Goal: Information Seeking & Learning: Check status

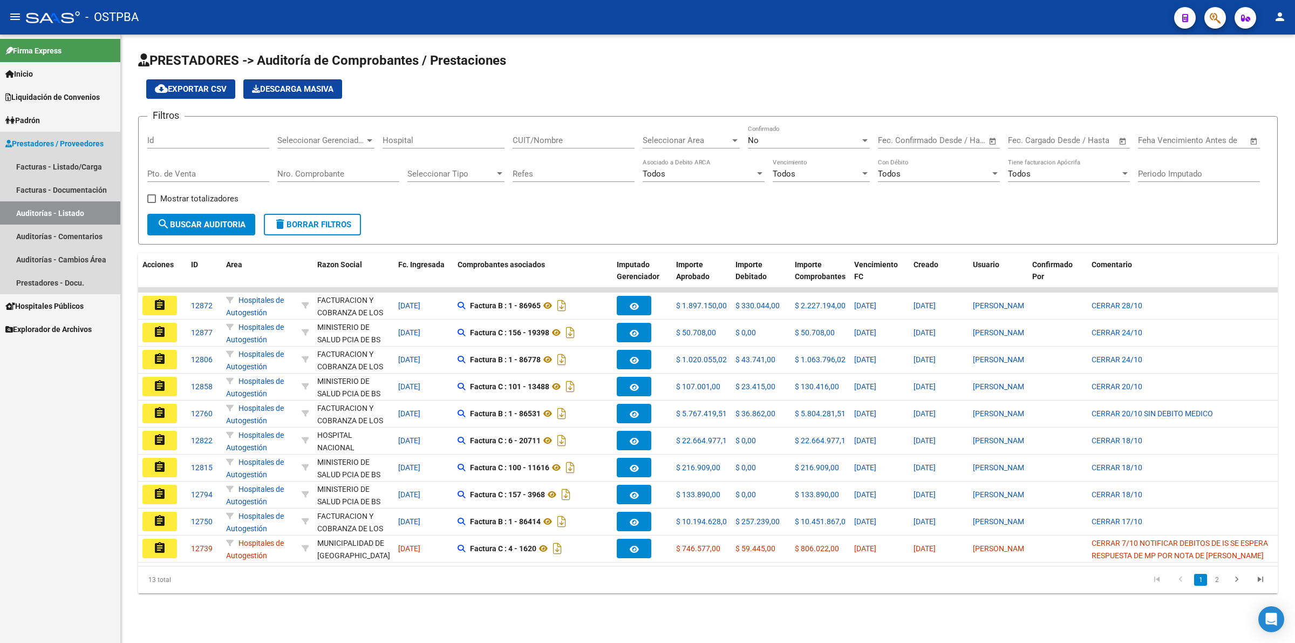
click at [72, 206] on link "Auditorías - Listado" at bounding box center [60, 212] width 120 height 23
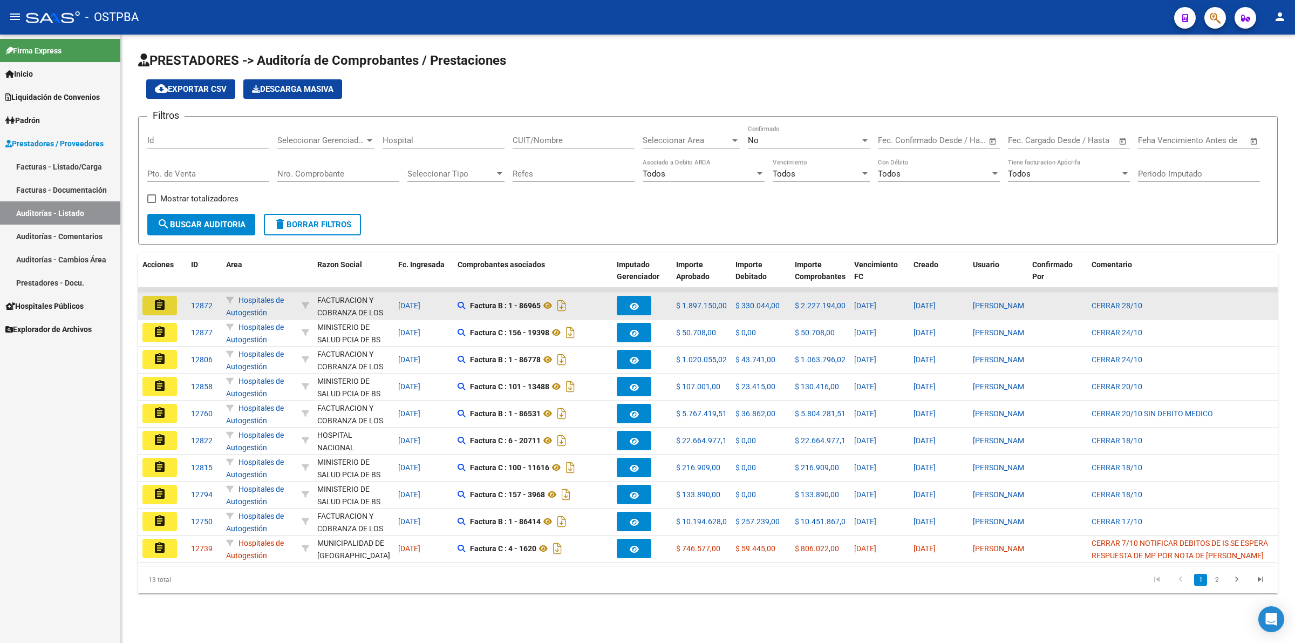
click at [165, 305] on mat-icon "assignment" at bounding box center [159, 304] width 13 height 13
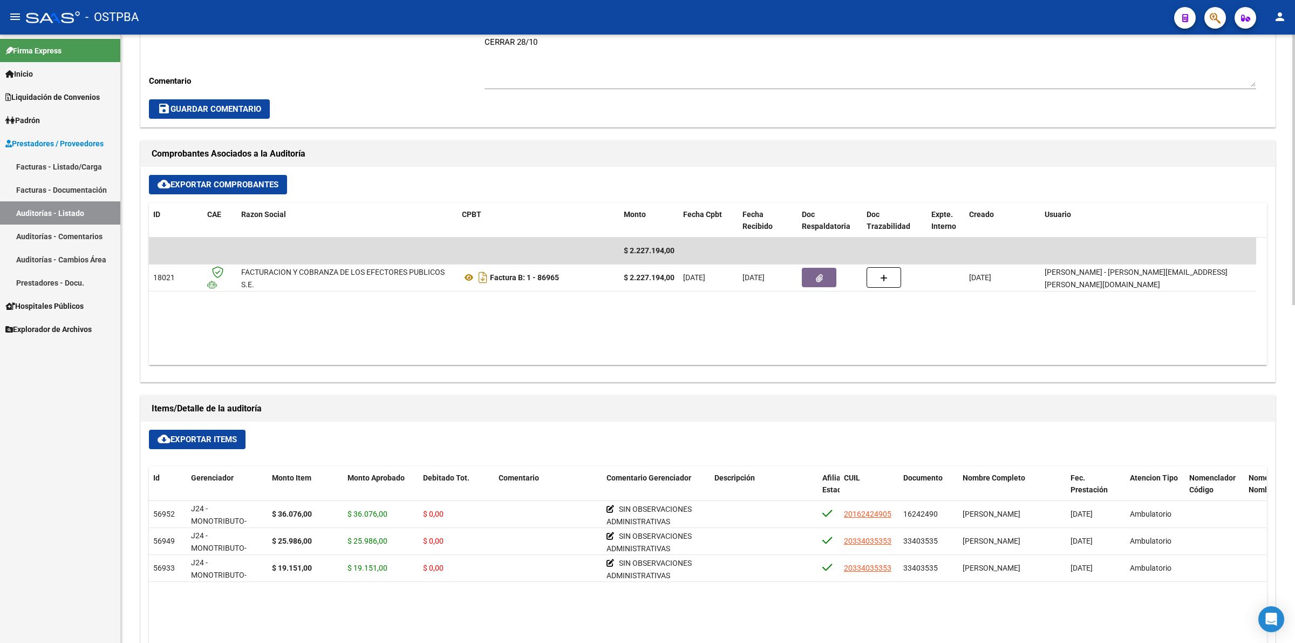
scroll to position [472, 0]
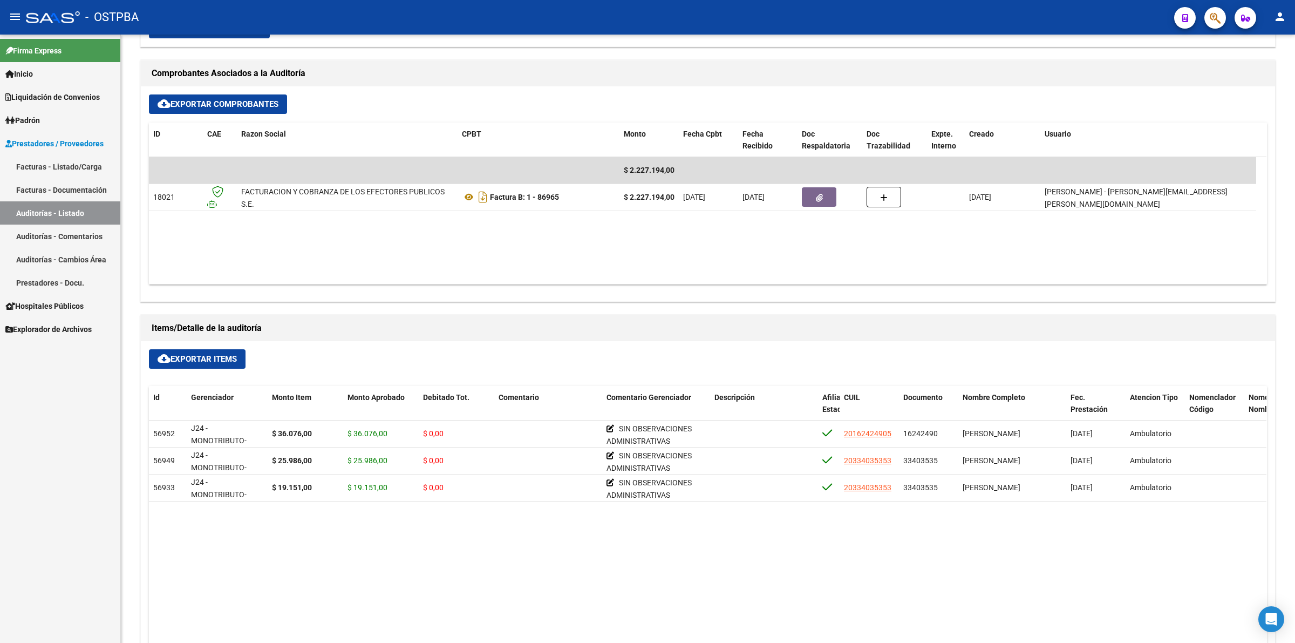
click at [81, 208] on link "Auditorías - Listado" at bounding box center [60, 212] width 120 height 23
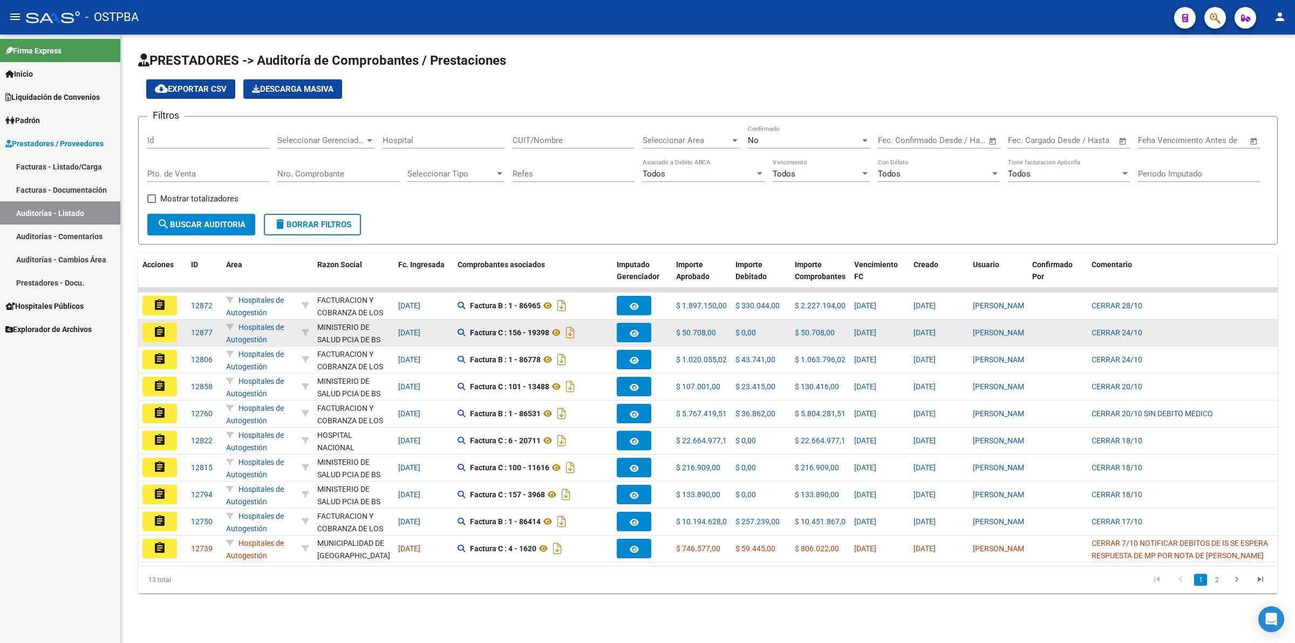
click at [159, 328] on mat-icon "assignment" at bounding box center [159, 331] width 13 height 13
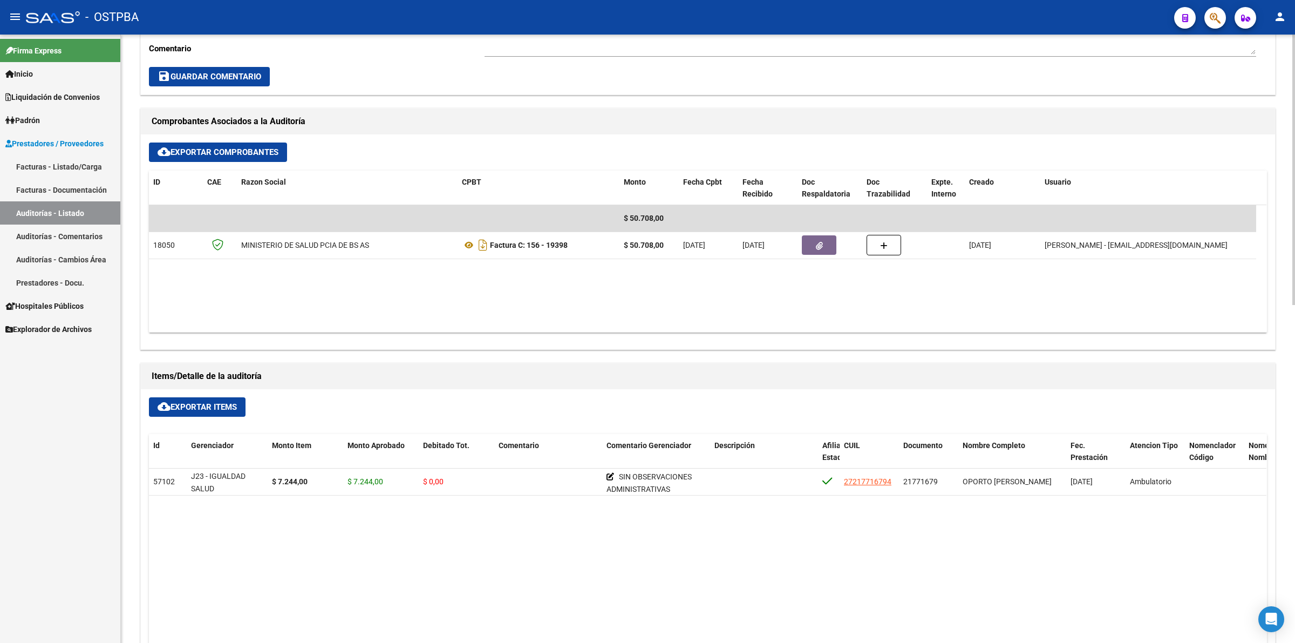
scroll to position [472, 0]
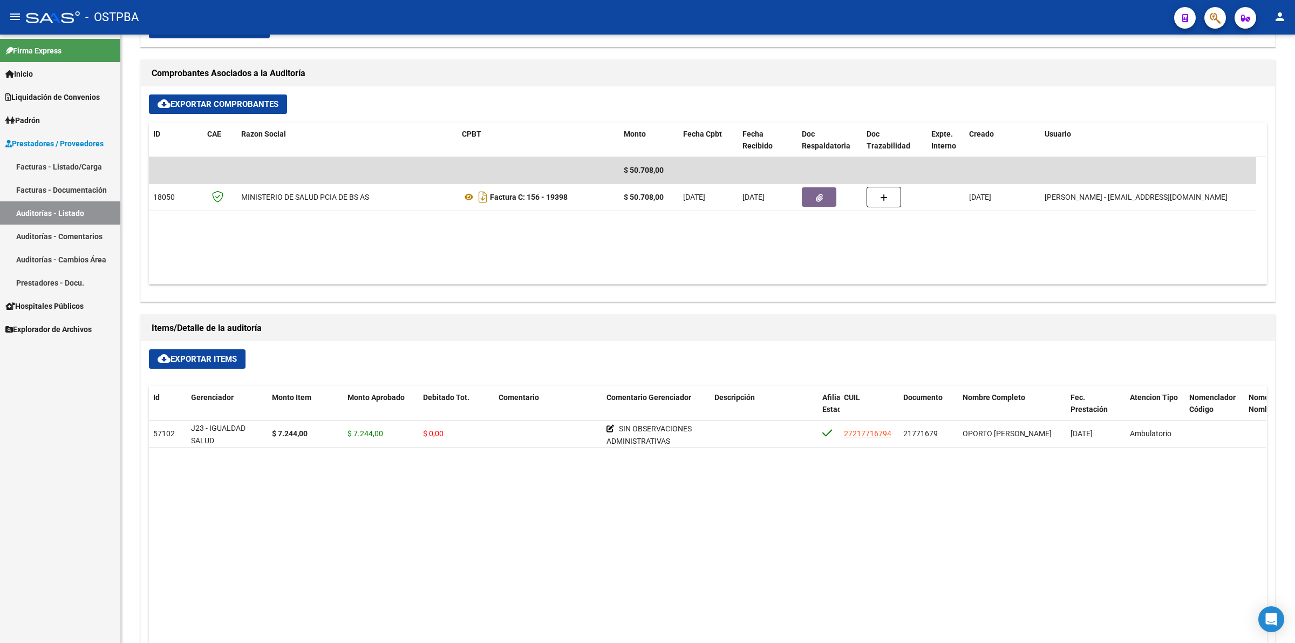
click at [64, 210] on link "Auditorías - Listado" at bounding box center [60, 212] width 120 height 23
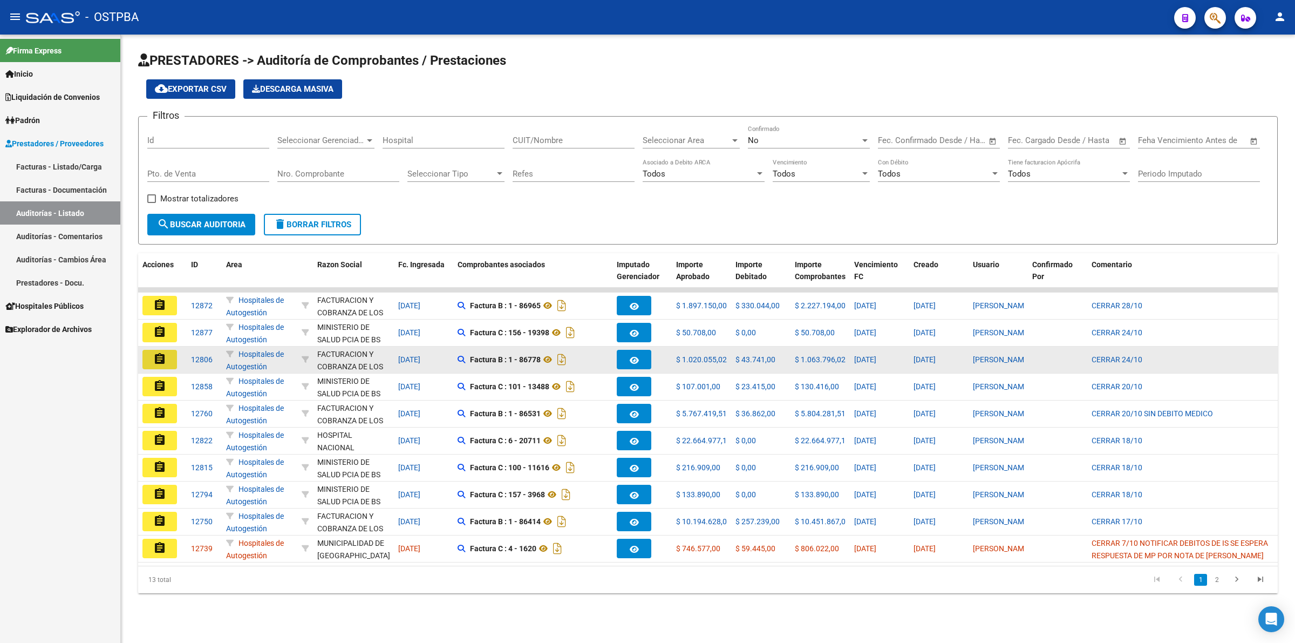
click at [166, 360] on mat-icon "assignment" at bounding box center [159, 358] width 13 height 13
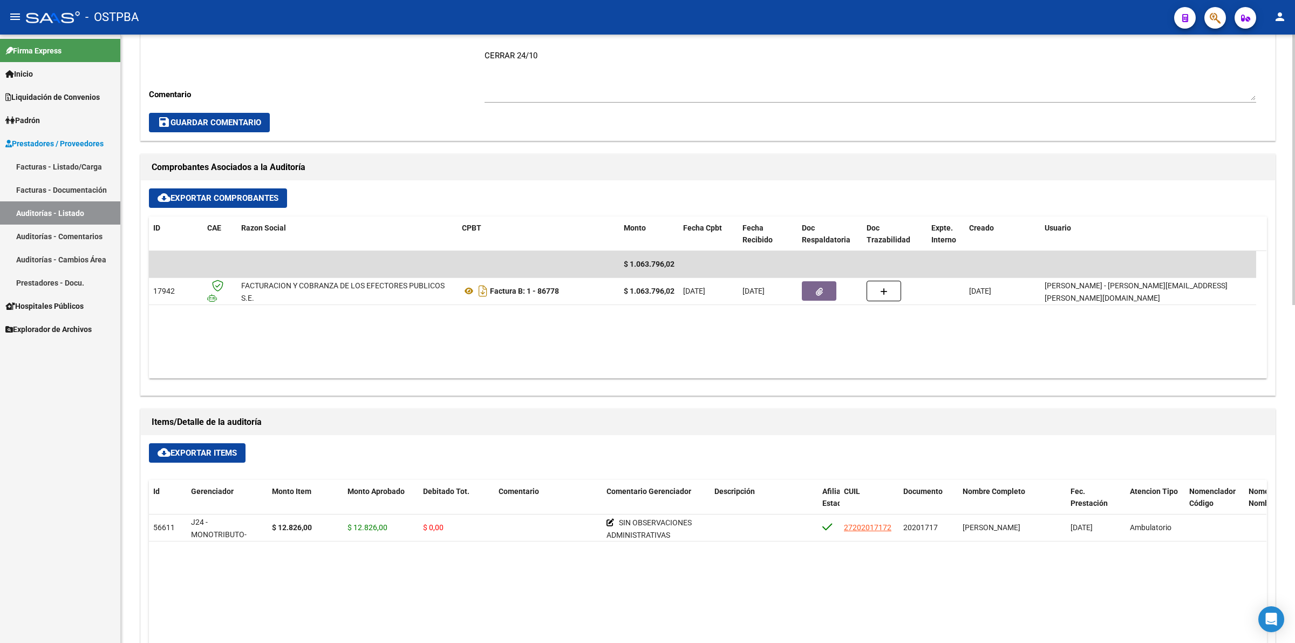
scroll to position [405, 0]
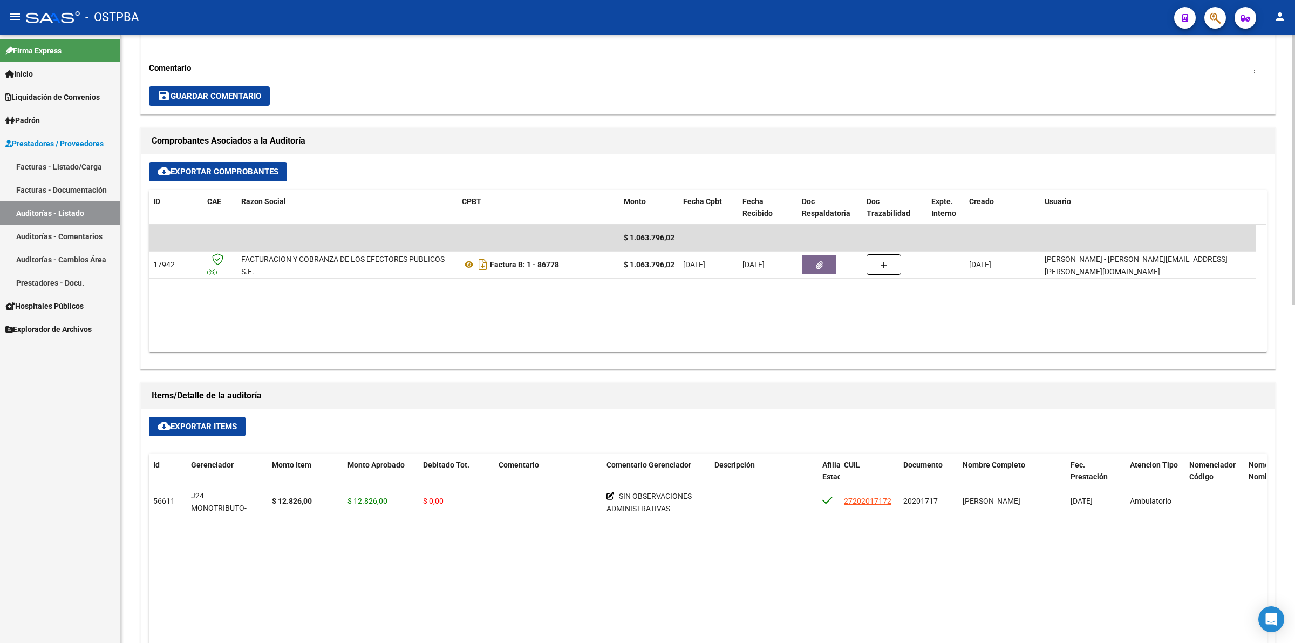
click at [71, 210] on link "Auditorías - Listado" at bounding box center [60, 212] width 120 height 23
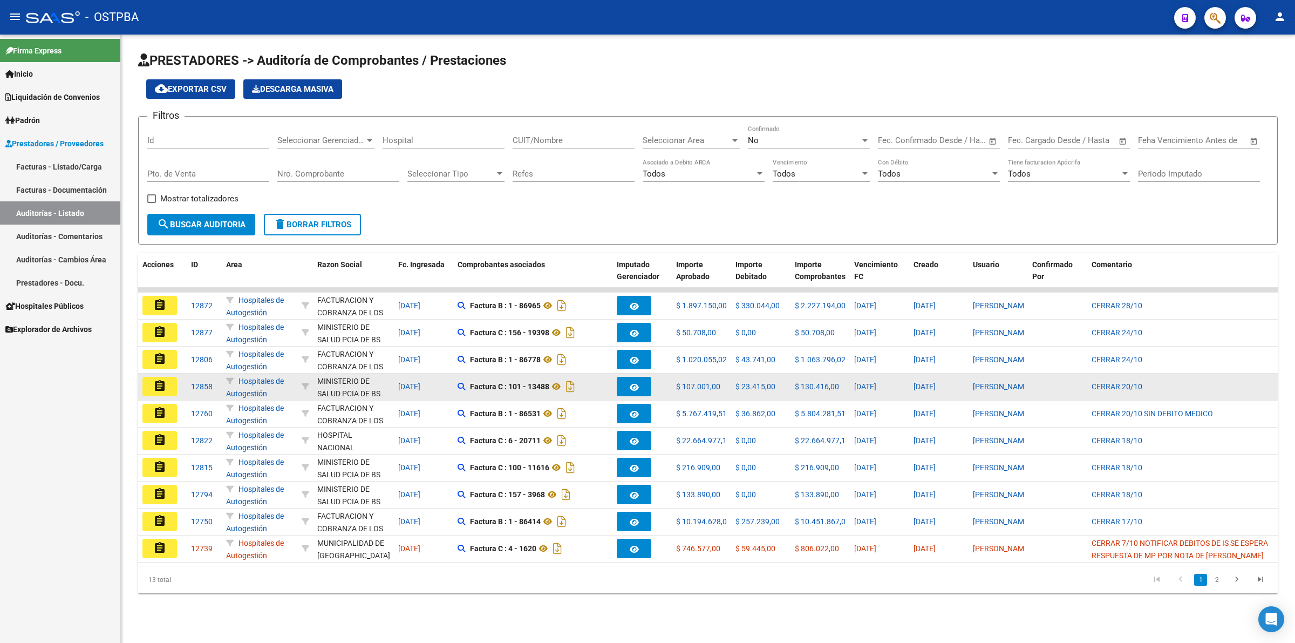
click at [163, 382] on mat-icon "assignment" at bounding box center [159, 385] width 13 height 13
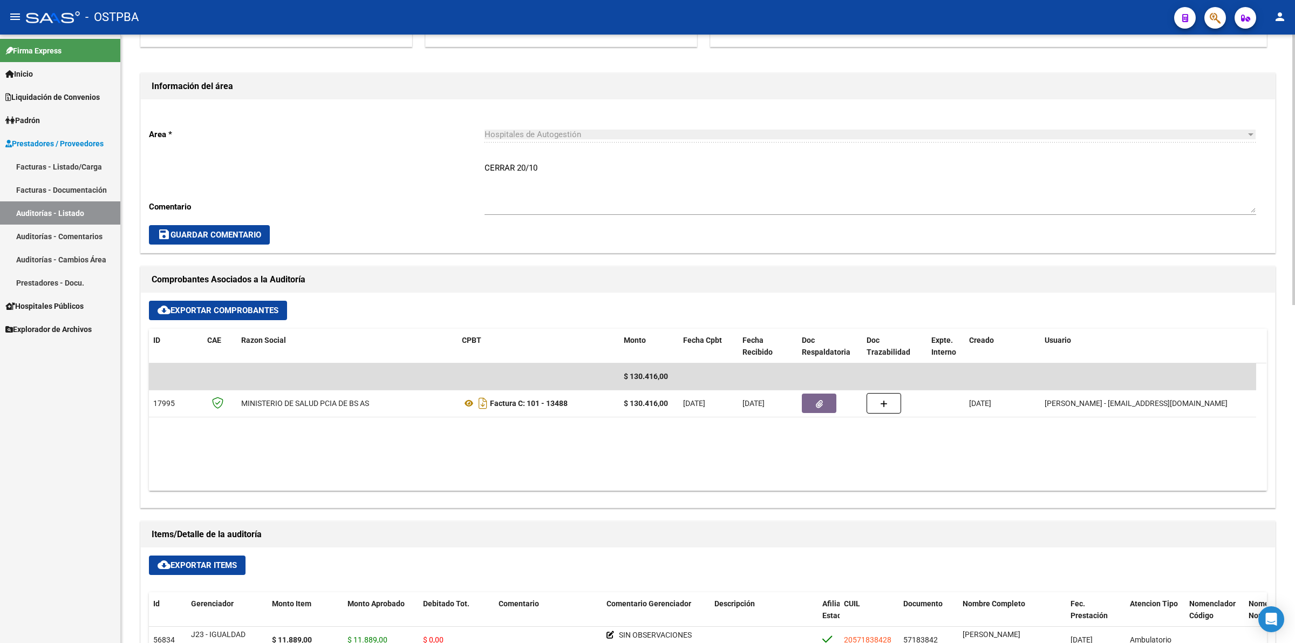
scroll to position [337, 0]
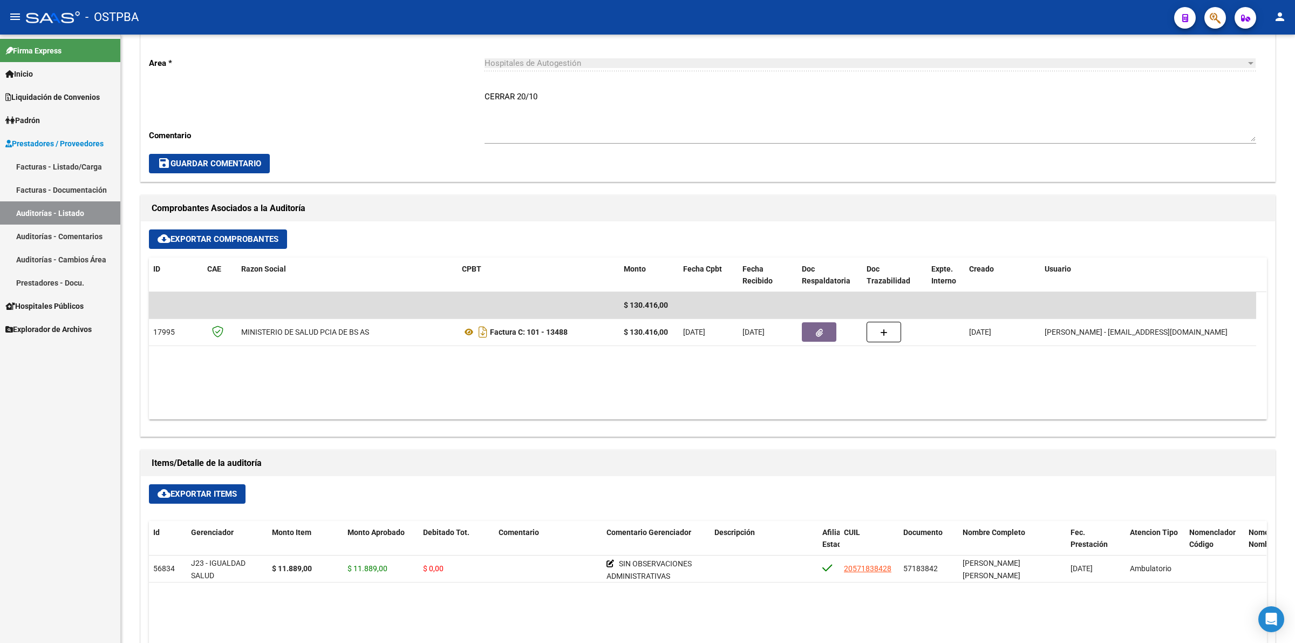
click at [51, 216] on link "Auditorías - Listado" at bounding box center [60, 212] width 120 height 23
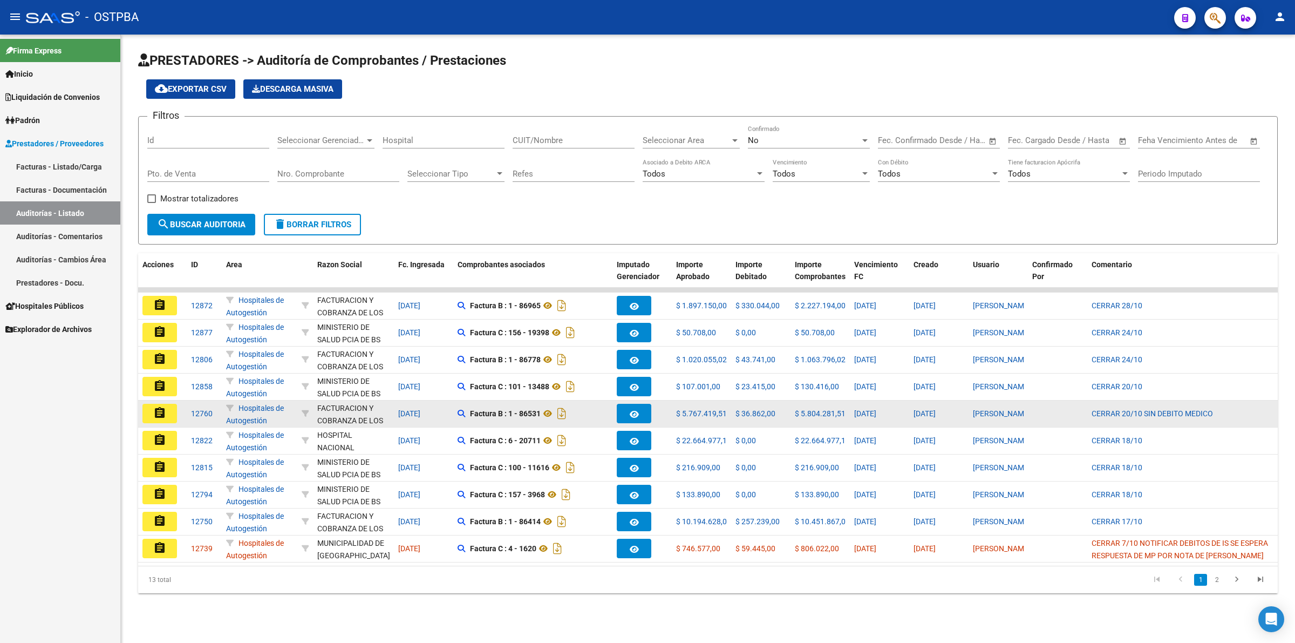
click at [162, 410] on mat-icon "assignment" at bounding box center [159, 412] width 13 height 13
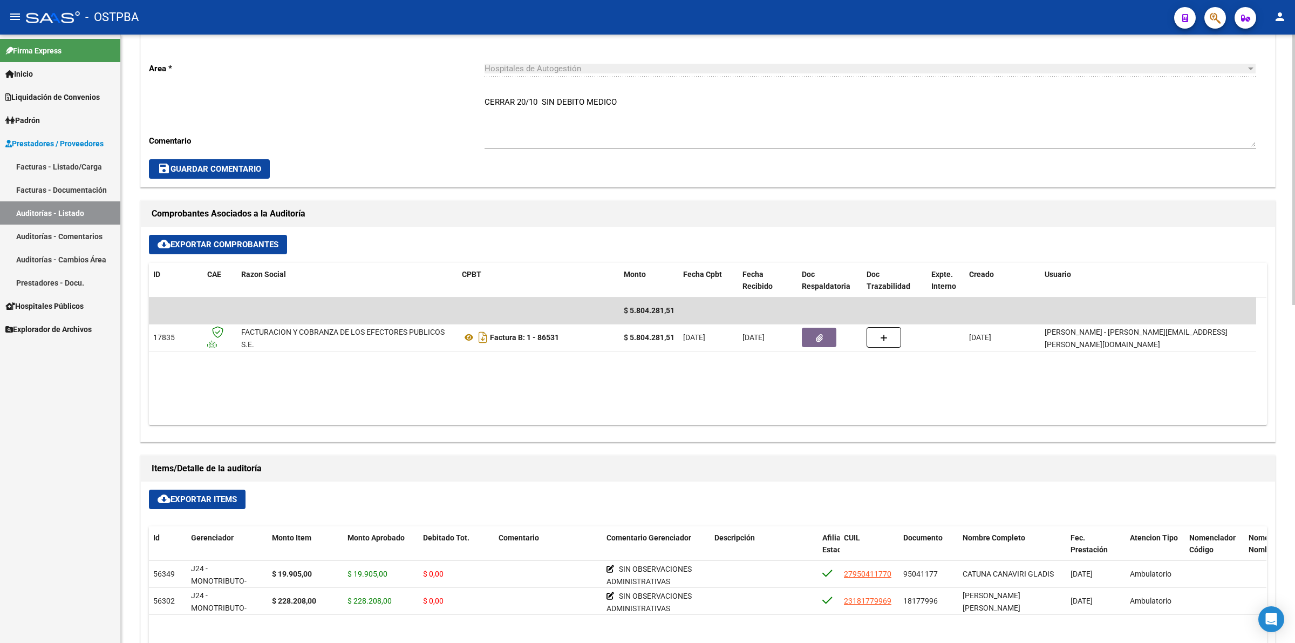
scroll to position [337, 0]
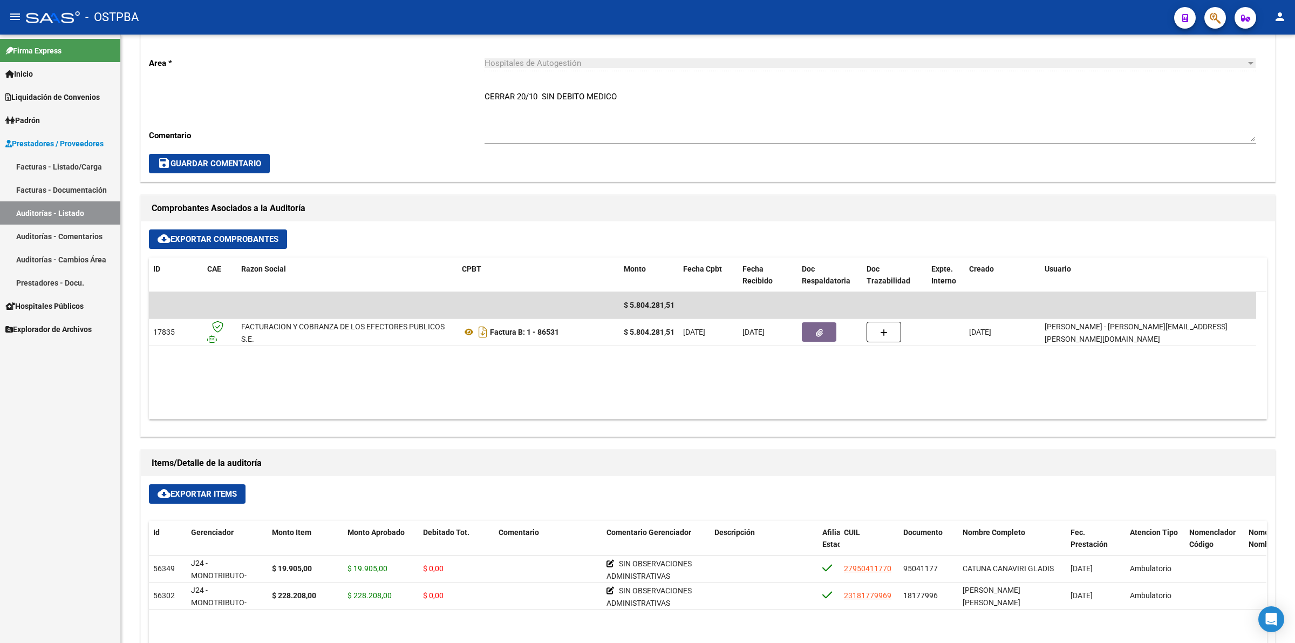
click at [91, 212] on link "Auditorías - Listado" at bounding box center [60, 212] width 120 height 23
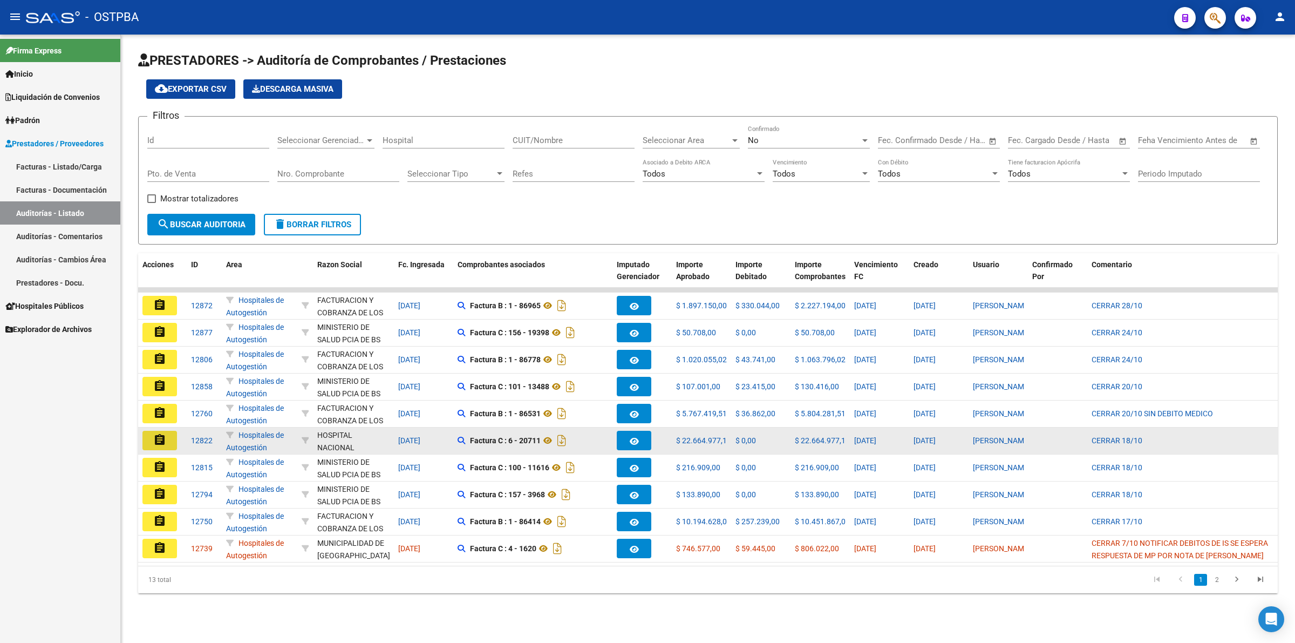
click at [160, 437] on mat-icon "assignment" at bounding box center [159, 439] width 13 height 13
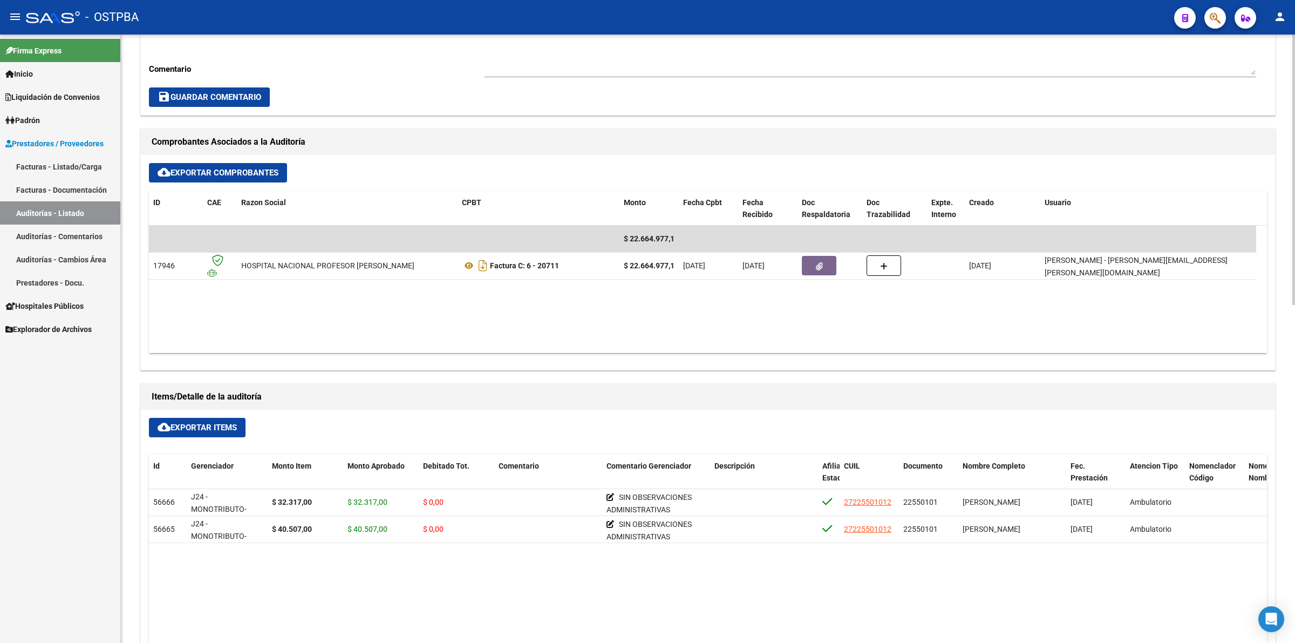
scroll to position [405, 0]
click at [92, 211] on link "Auditorías - Listado" at bounding box center [60, 212] width 120 height 23
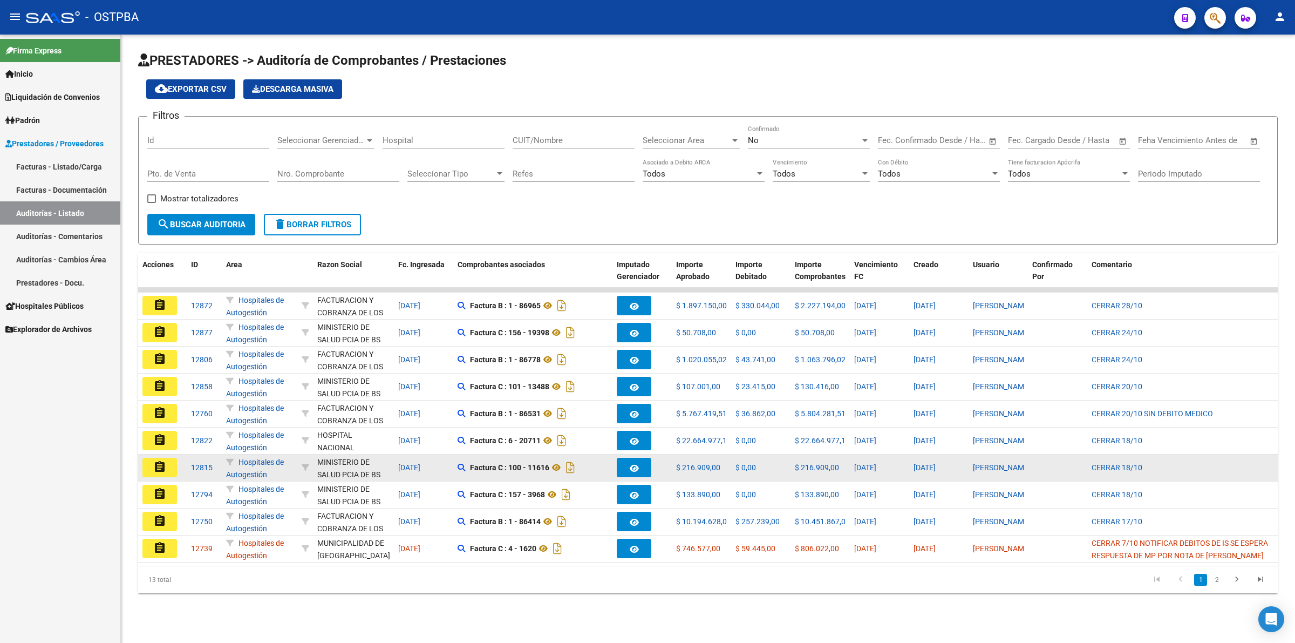
click at [165, 461] on mat-icon "assignment" at bounding box center [159, 466] width 13 height 13
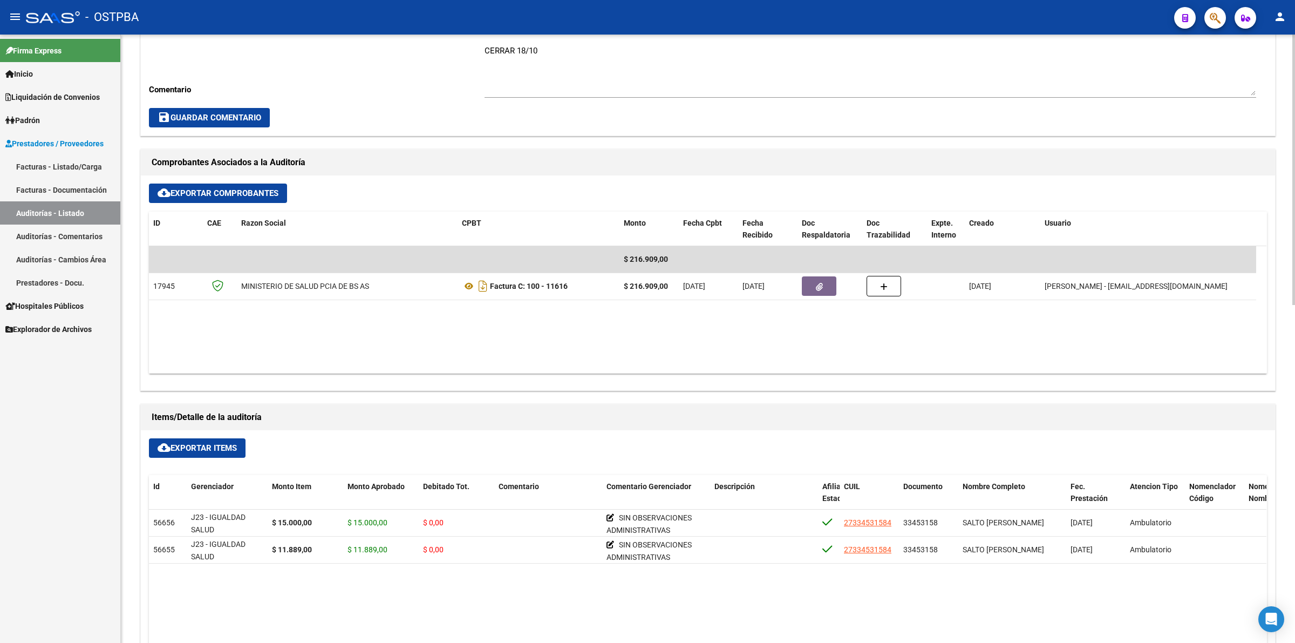
scroll to position [405, 0]
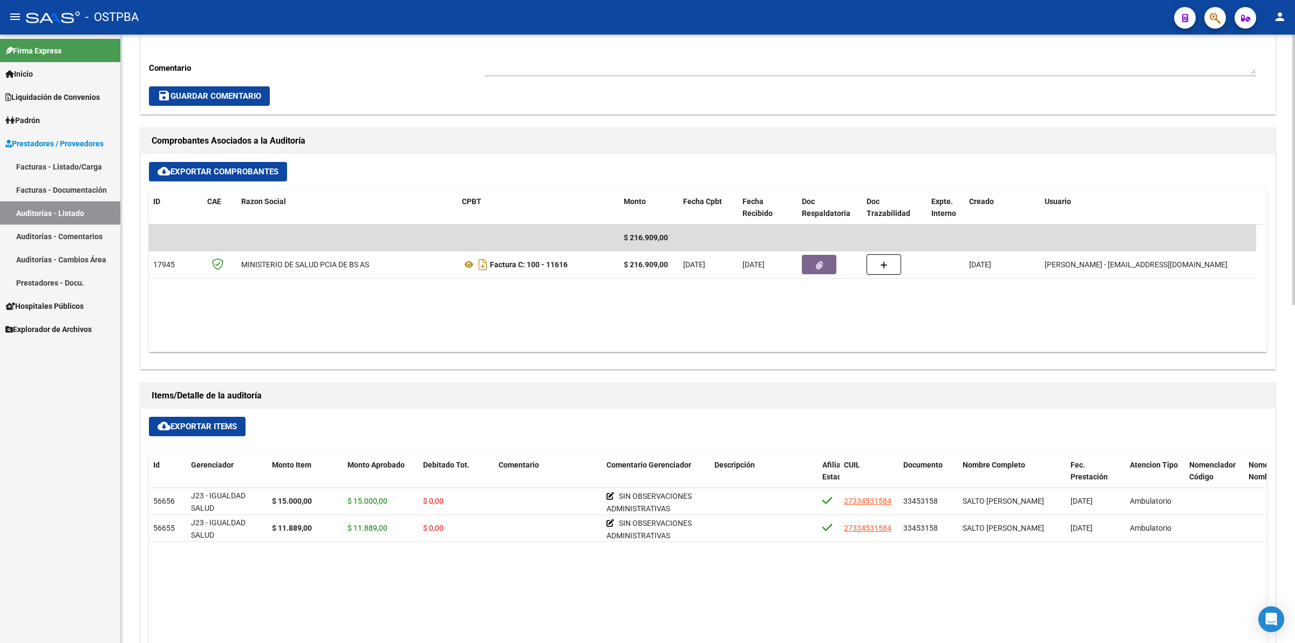
click at [82, 213] on link "Auditorías - Listado" at bounding box center [60, 212] width 120 height 23
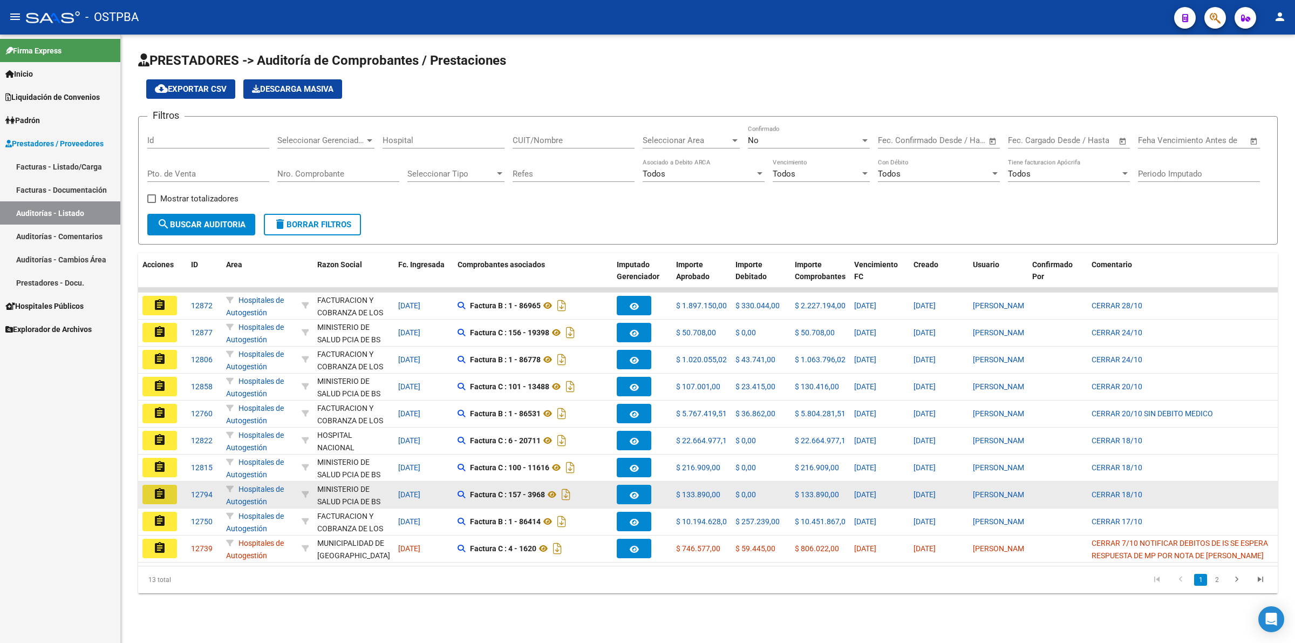
click at [161, 493] on mat-icon "assignment" at bounding box center [159, 493] width 13 height 13
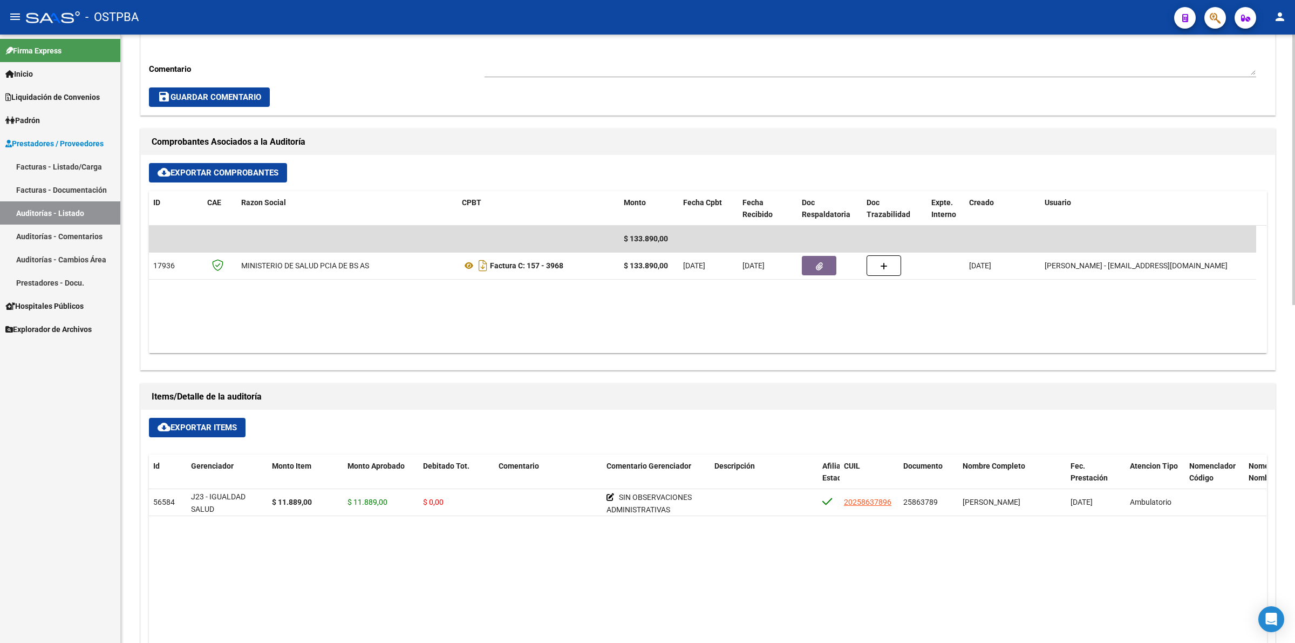
scroll to position [405, 0]
click at [90, 203] on link "Auditorías - Listado" at bounding box center [60, 212] width 120 height 23
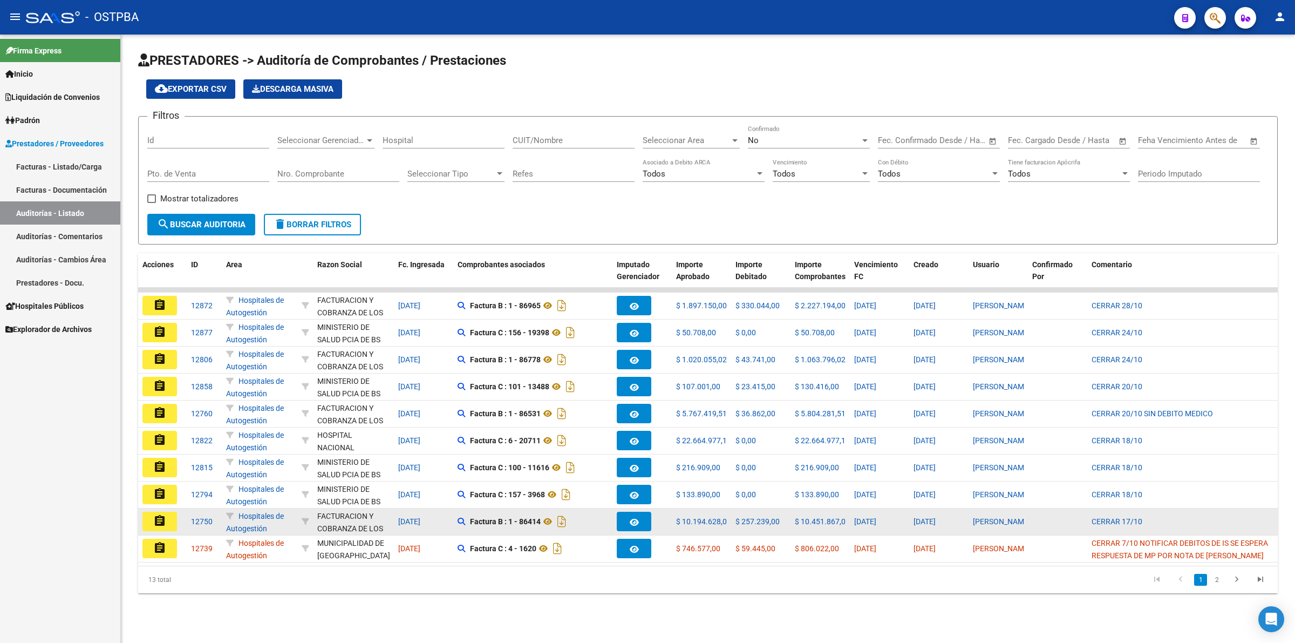
click at [170, 514] on button "assignment" at bounding box center [159, 520] width 35 height 19
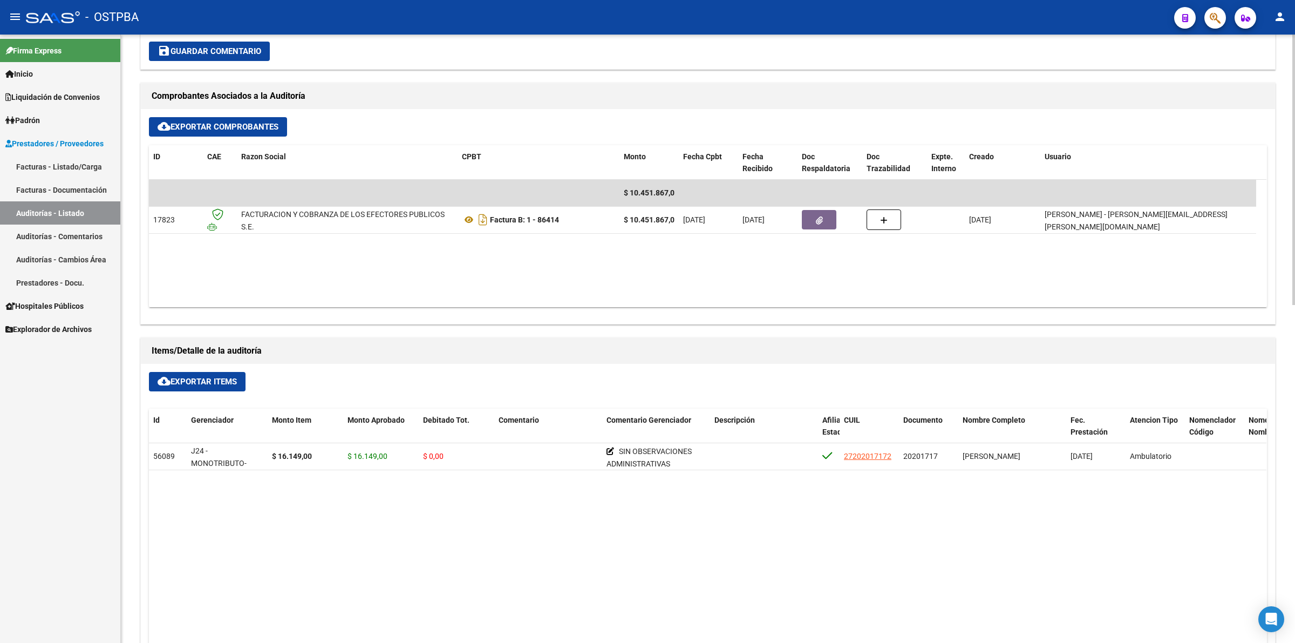
scroll to position [472, 0]
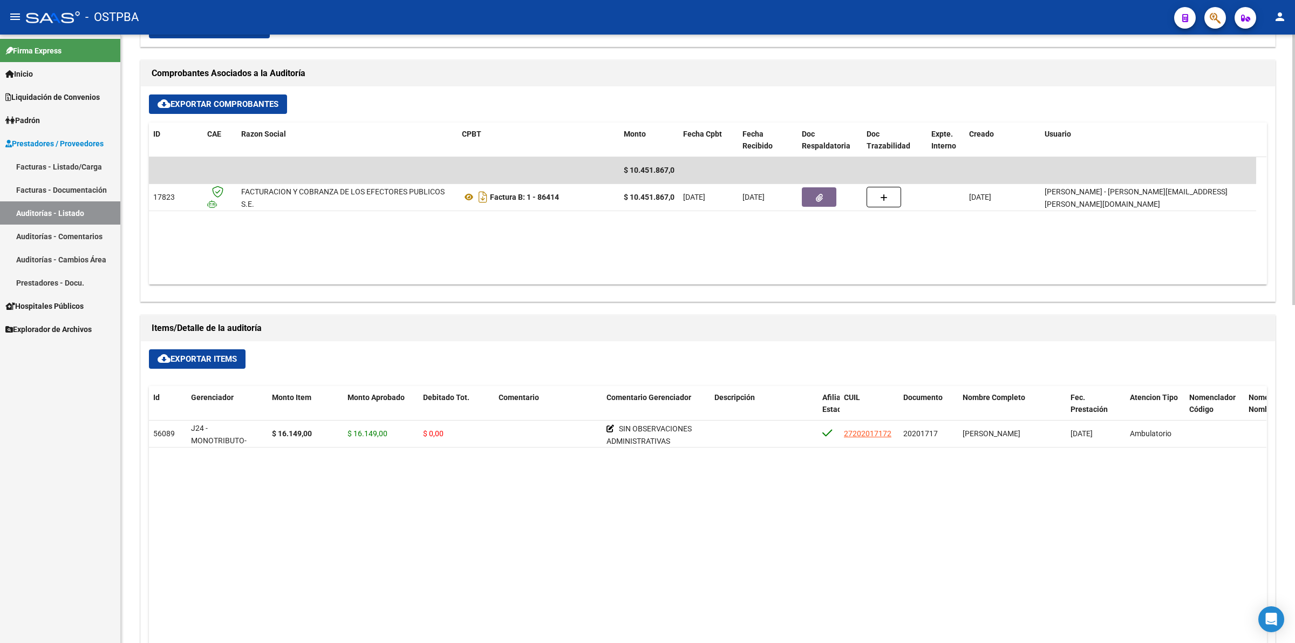
click at [95, 211] on link "Auditorías - Listado" at bounding box center [60, 212] width 120 height 23
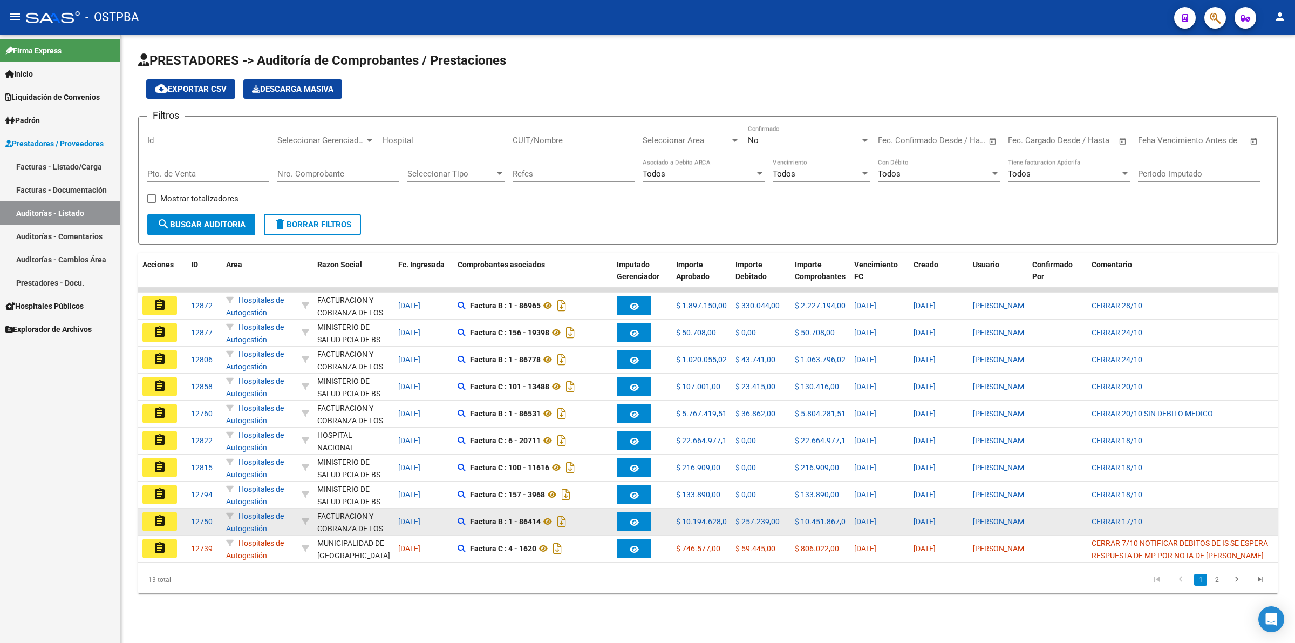
scroll to position [1, 0]
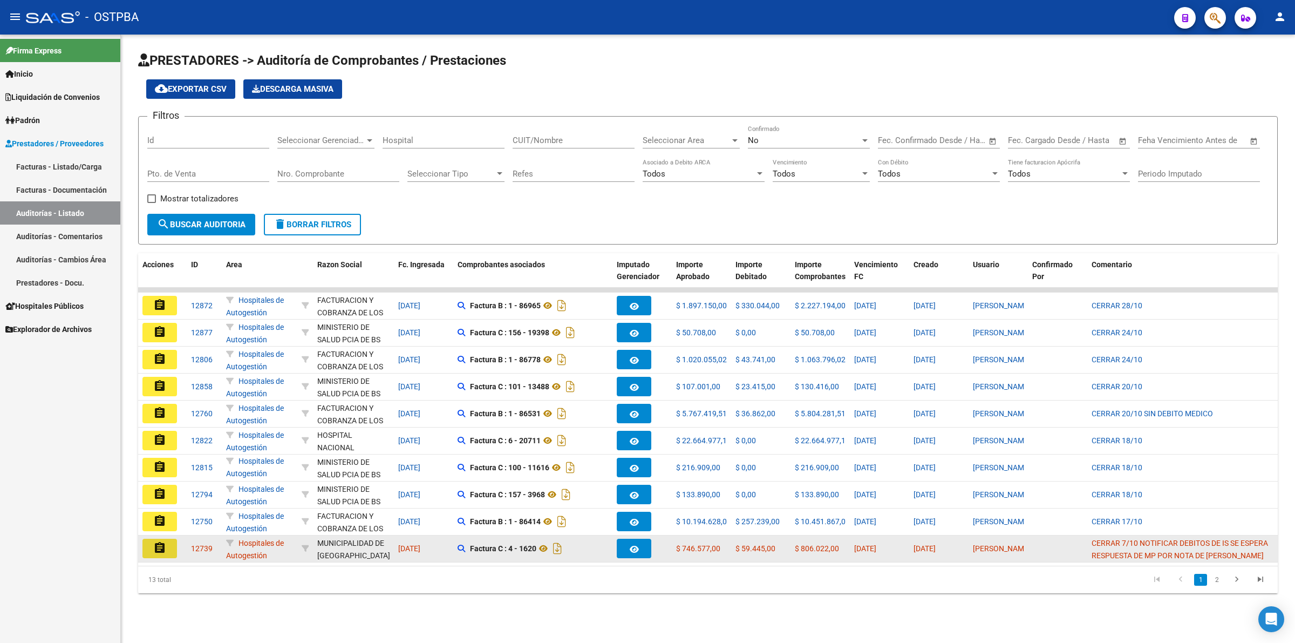
click at [159, 546] on mat-icon "assignment" at bounding box center [159, 547] width 13 height 13
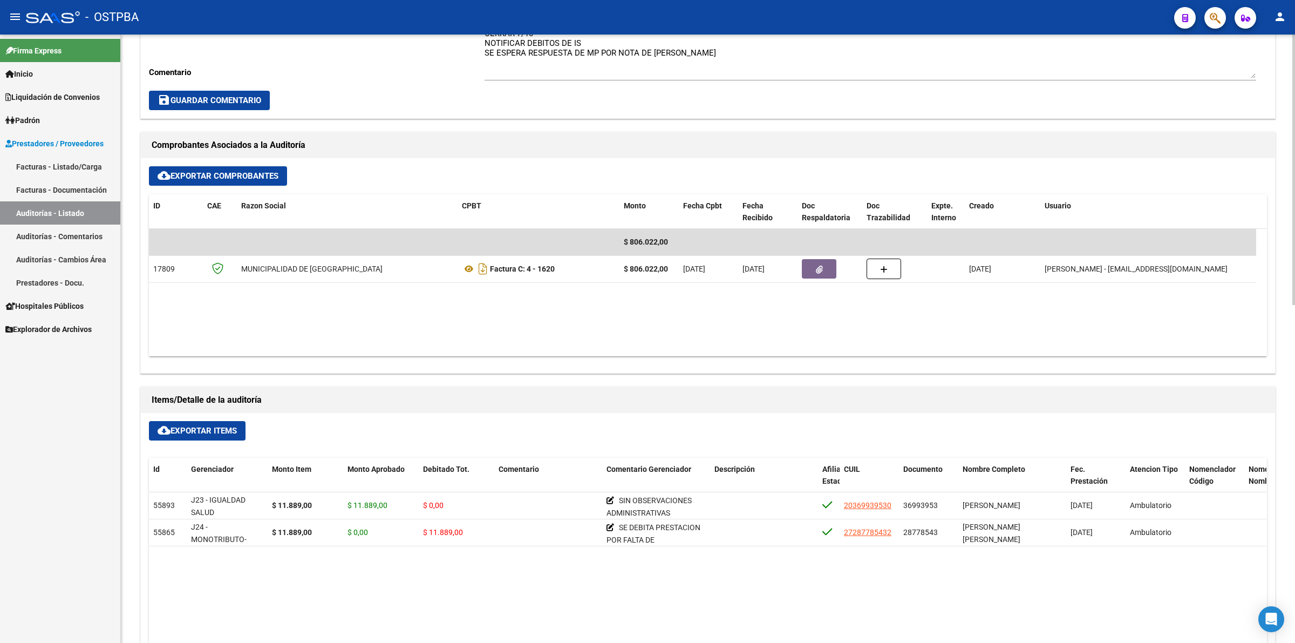
scroll to position [405, 0]
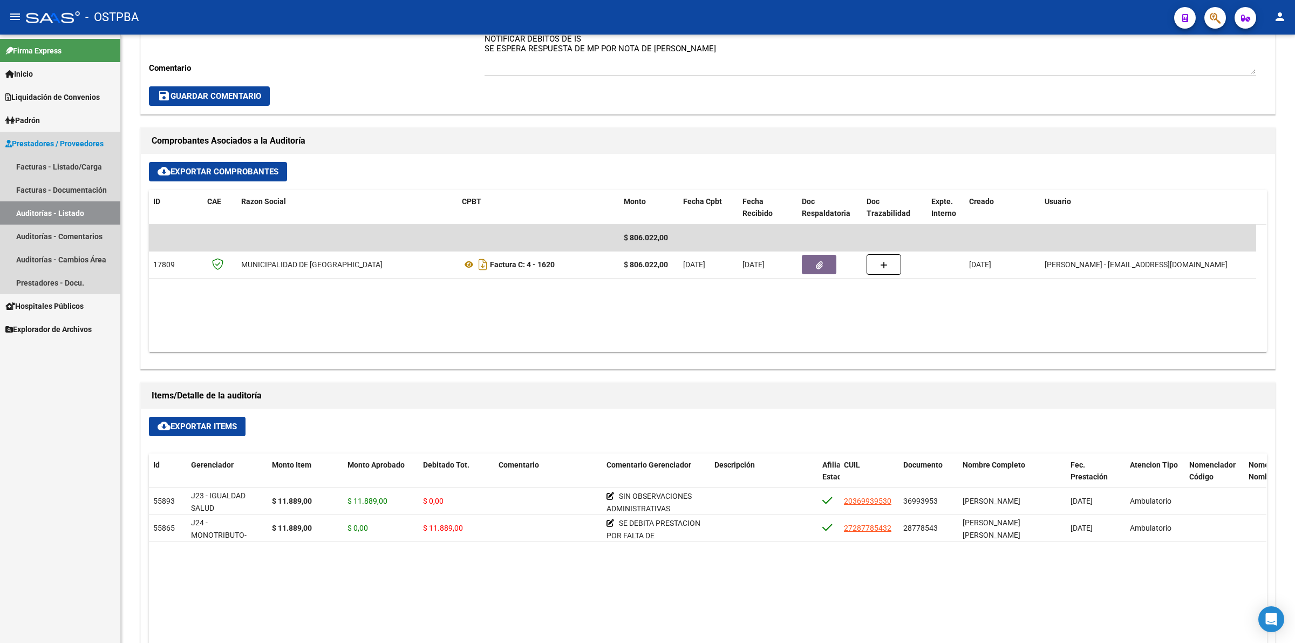
click at [76, 211] on link "Auditorías - Listado" at bounding box center [60, 212] width 120 height 23
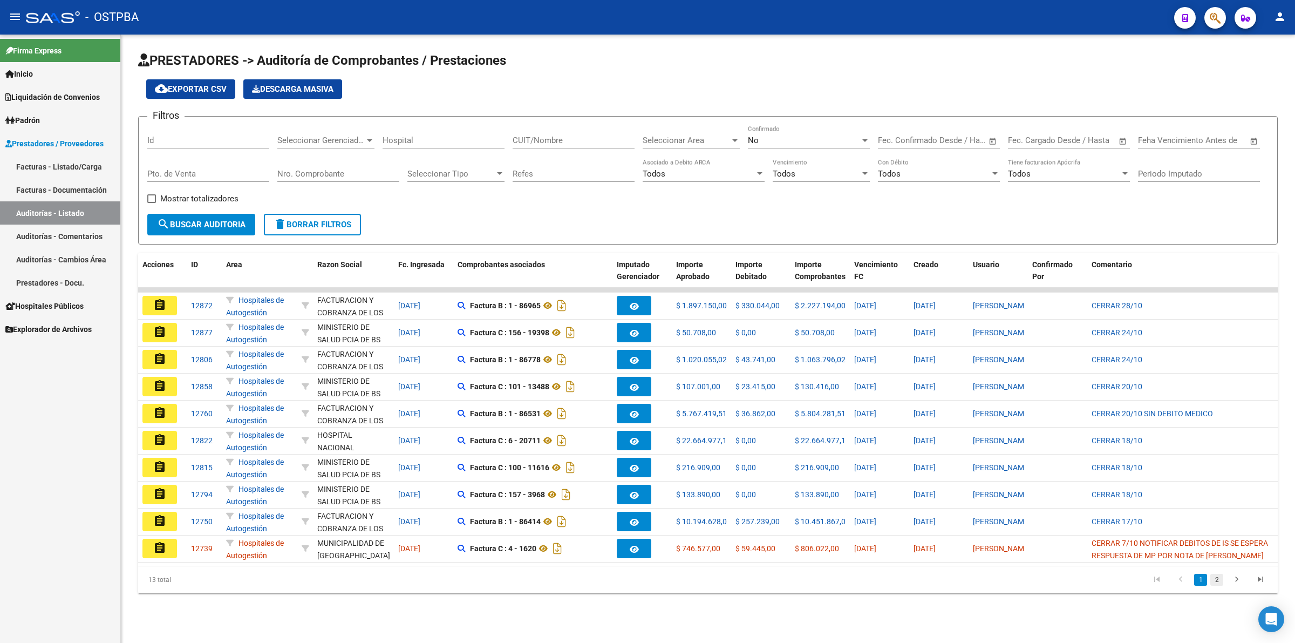
click at [1214, 585] on link "2" at bounding box center [1216, 579] width 13 height 12
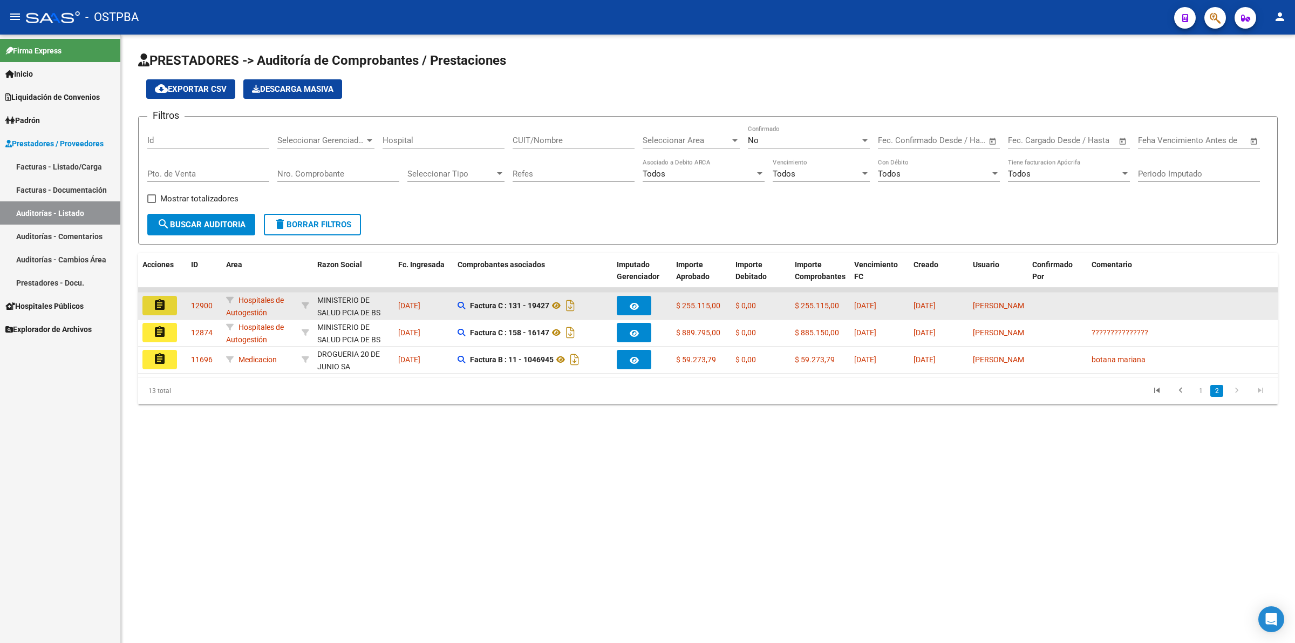
click at [166, 306] on mat-icon "assignment" at bounding box center [159, 304] width 13 height 13
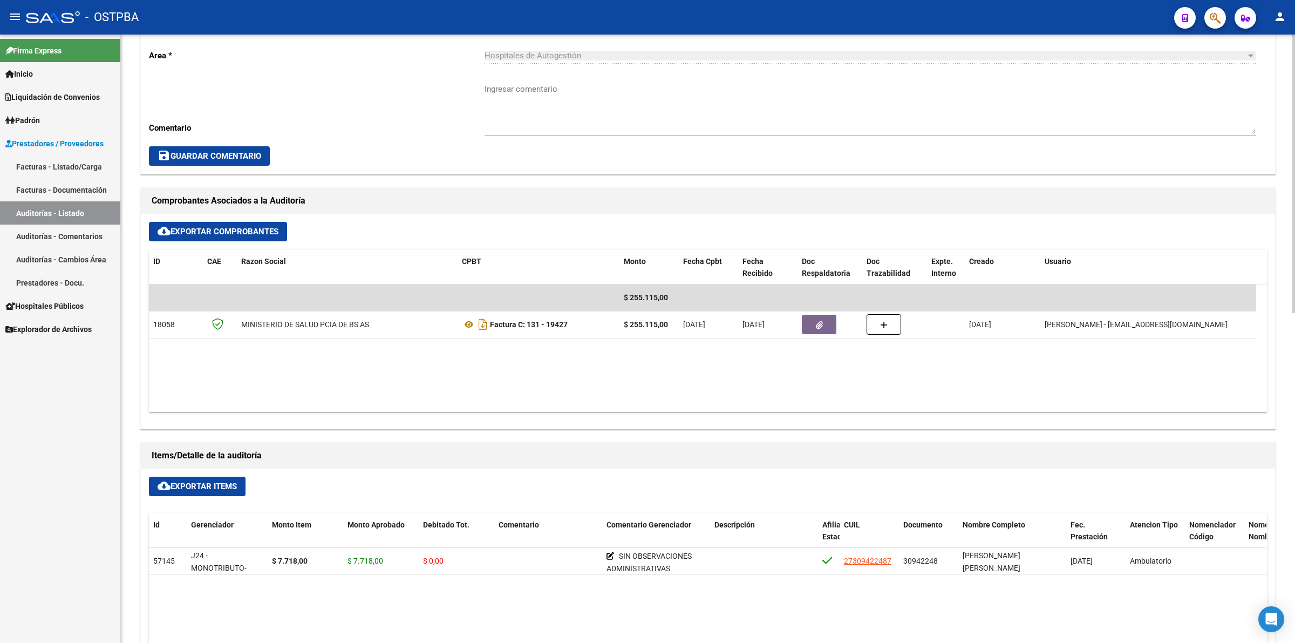
scroll to position [405, 0]
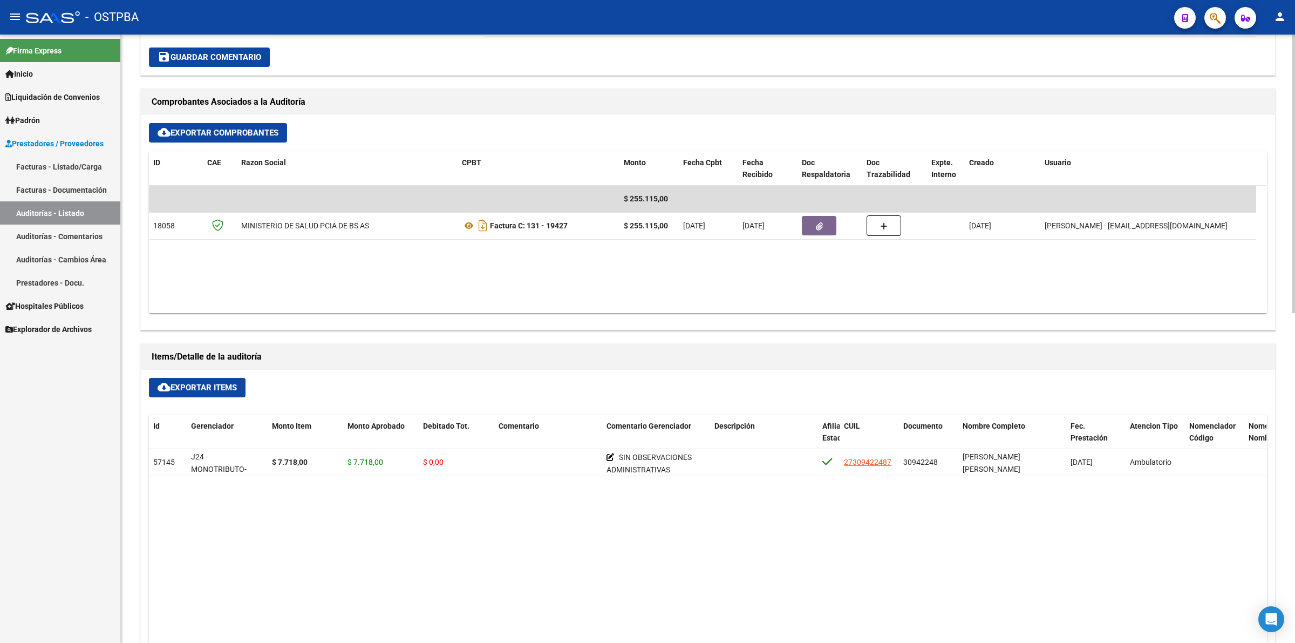
click at [73, 205] on link "Auditorías - Listado" at bounding box center [60, 212] width 120 height 23
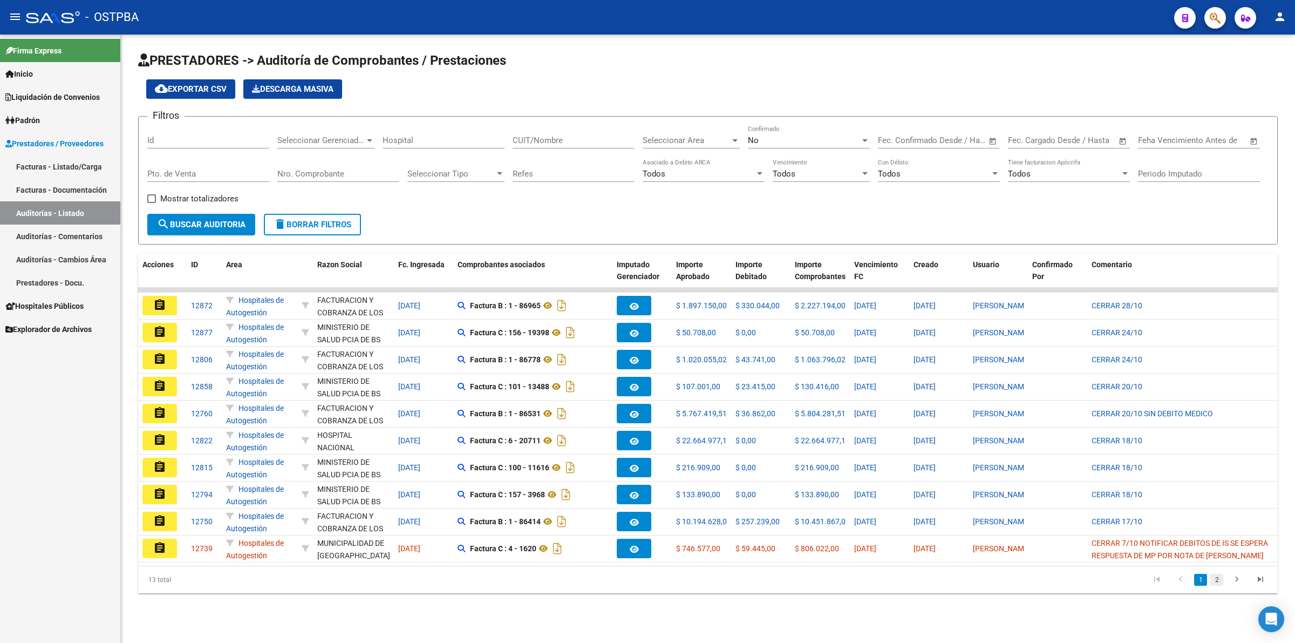
click at [1218, 585] on link "2" at bounding box center [1216, 579] width 13 height 12
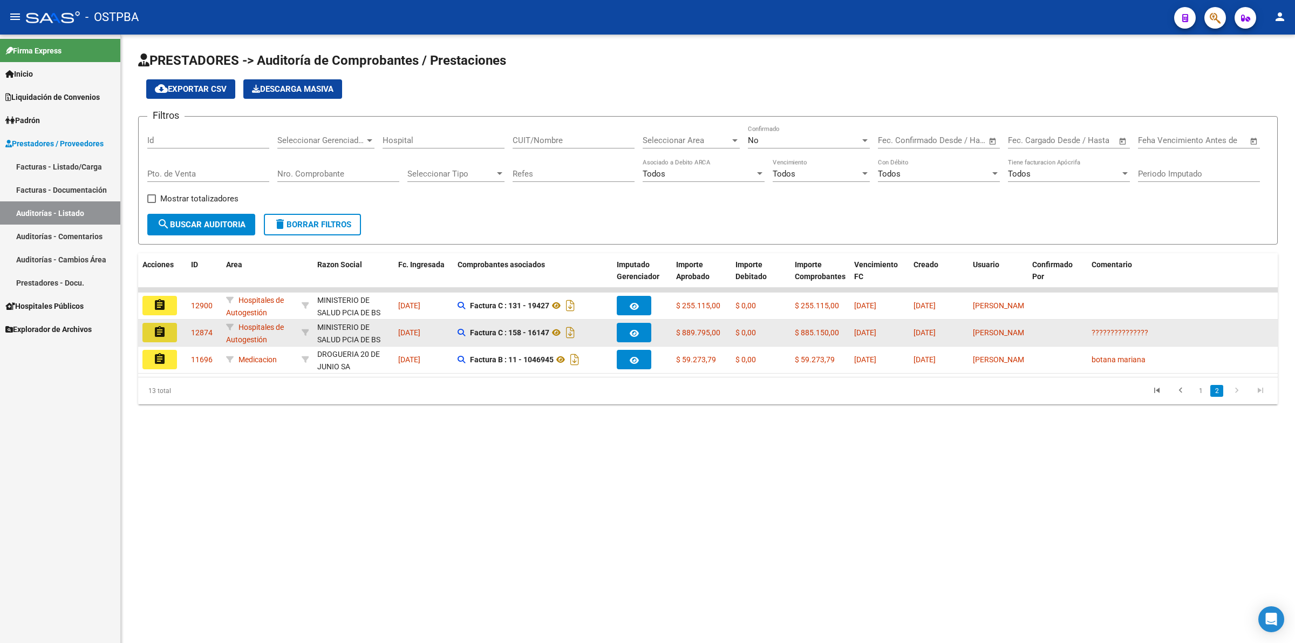
click at [158, 328] on mat-icon "assignment" at bounding box center [159, 331] width 13 height 13
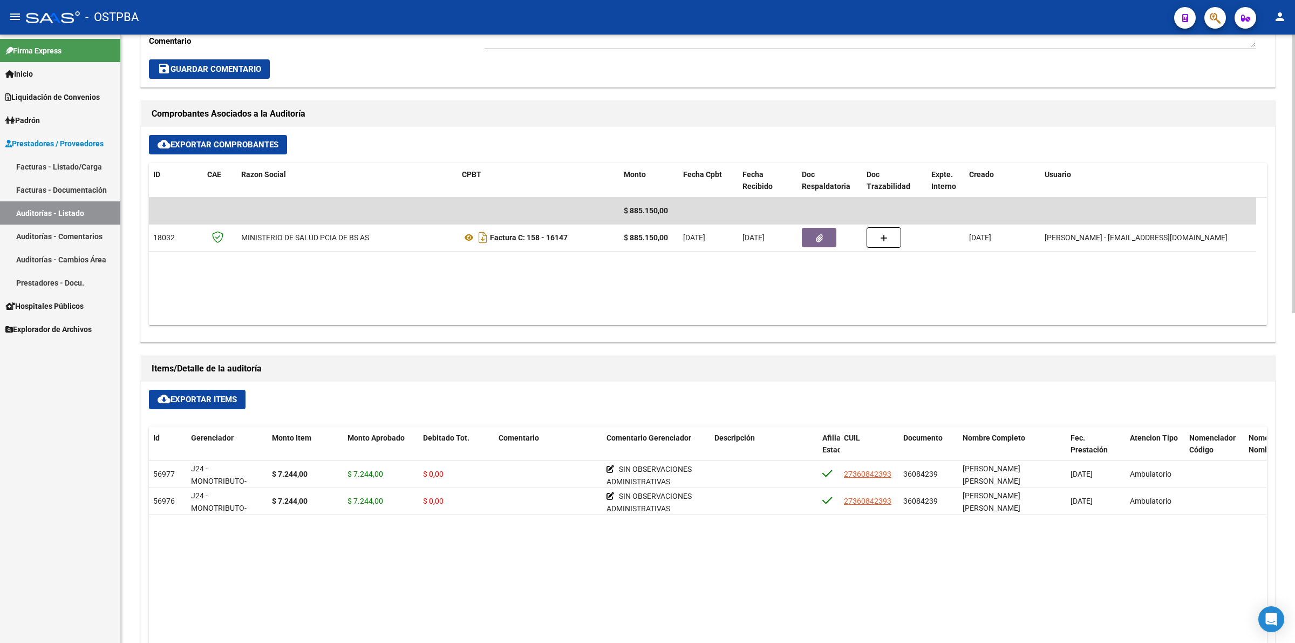
scroll to position [405, 0]
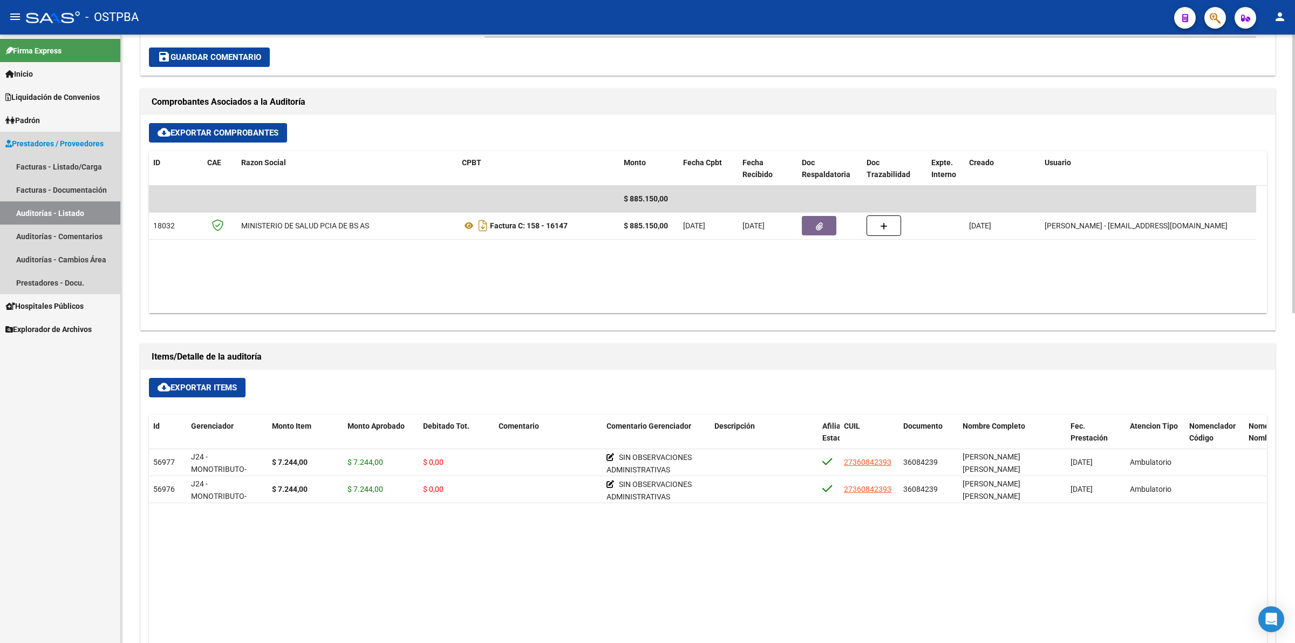
click at [78, 211] on link "Auditorías - Listado" at bounding box center [60, 212] width 120 height 23
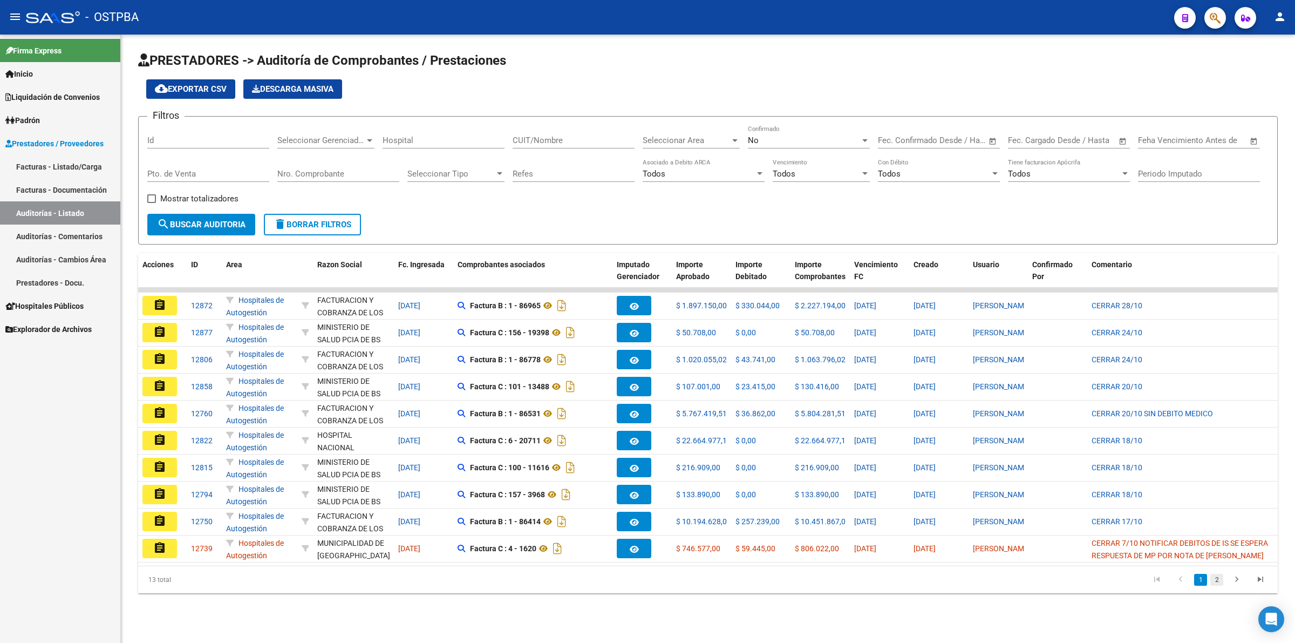
click at [1215, 584] on link "2" at bounding box center [1216, 579] width 13 height 12
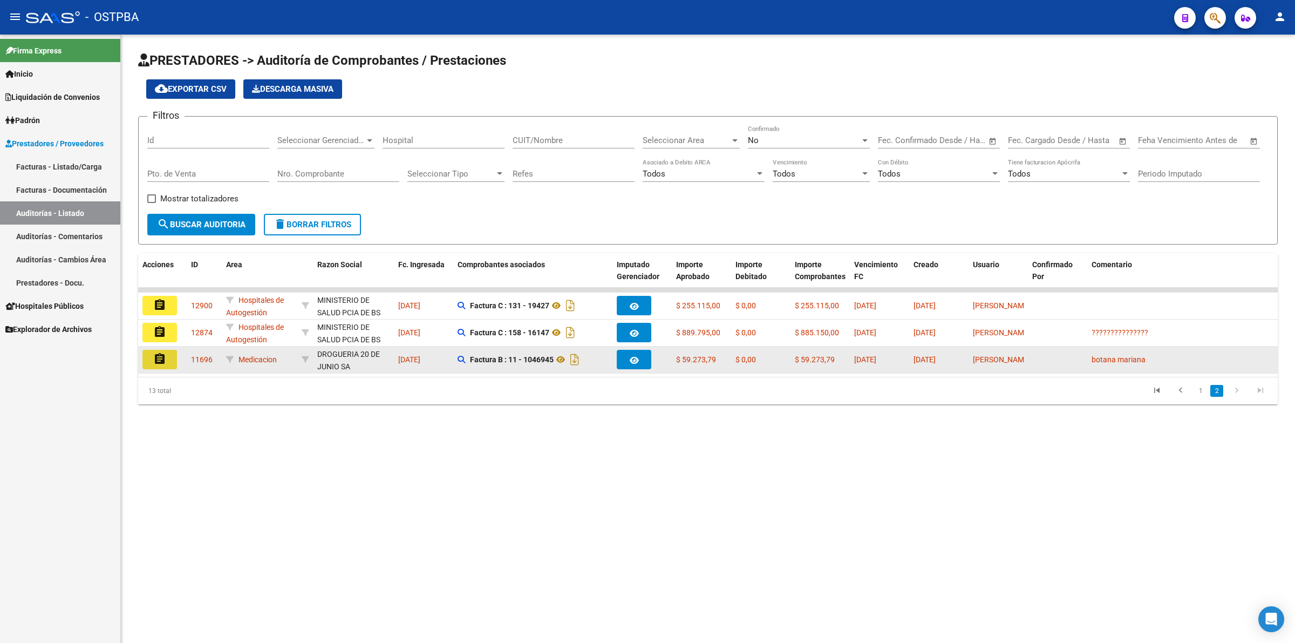
click at [155, 352] on mat-icon "assignment" at bounding box center [159, 358] width 13 height 13
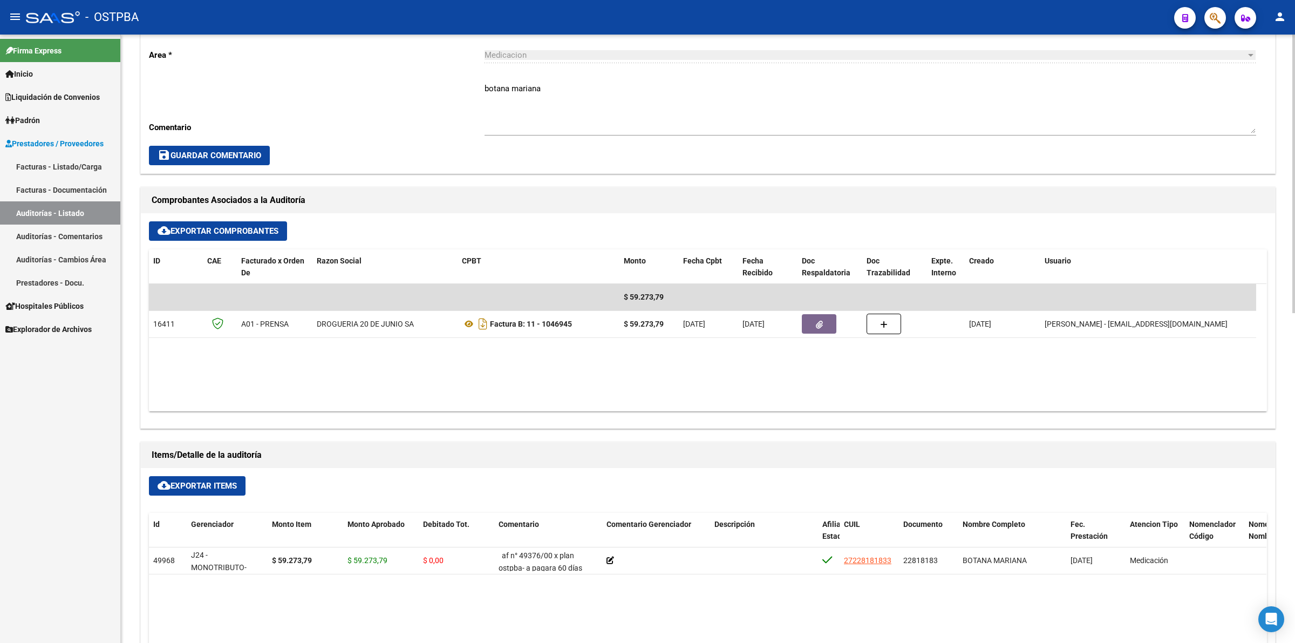
scroll to position [337, 0]
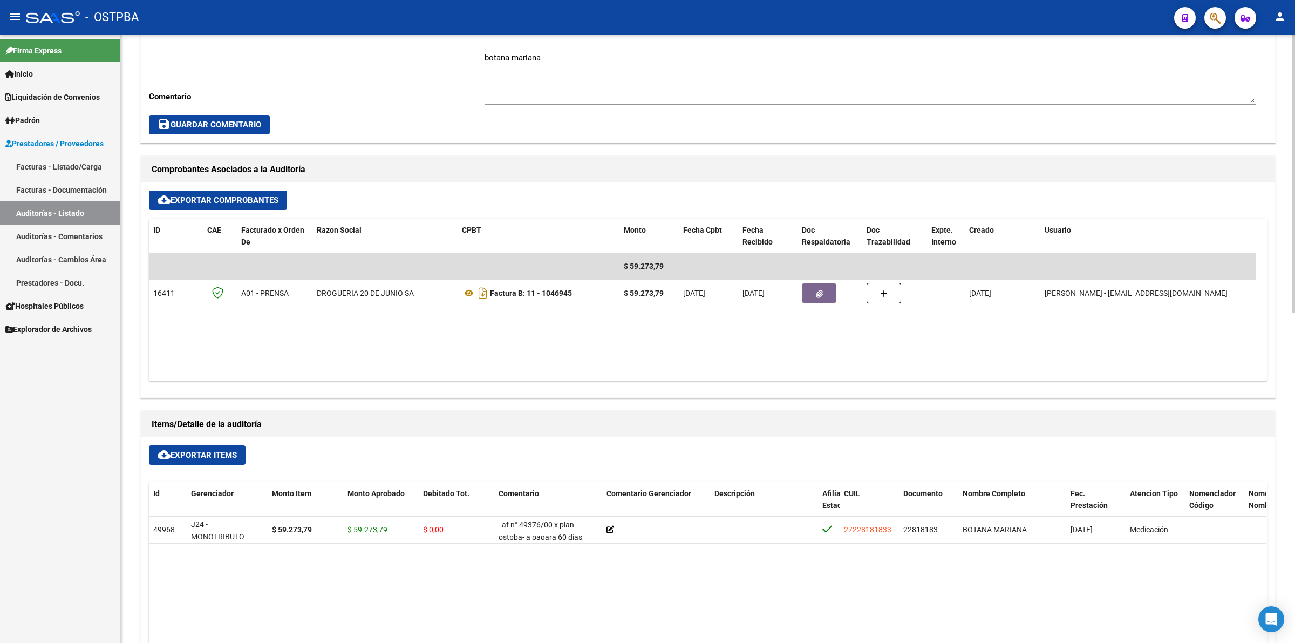
click at [51, 222] on link "Auditorías - Listado" at bounding box center [60, 212] width 120 height 23
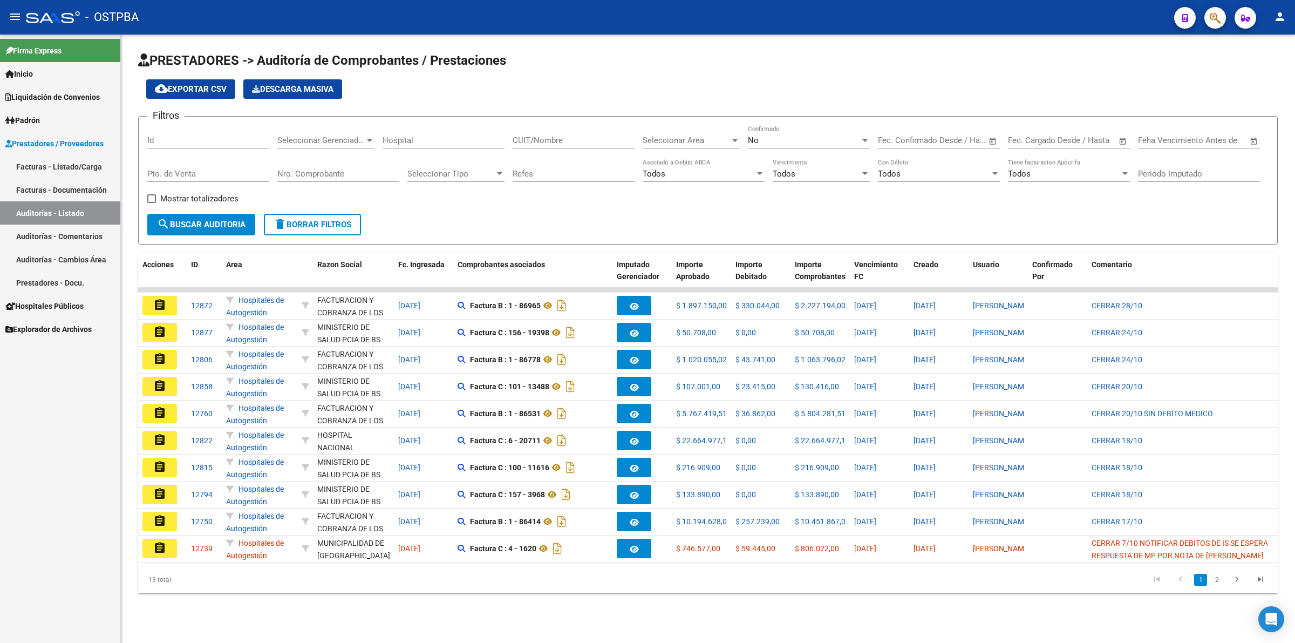
click at [85, 215] on link "Auditorías - Listado" at bounding box center [60, 212] width 120 height 23
click at [46, 96] on span "Liquidación de Convenios" at bounding box center [52, 97] width 94 height 12
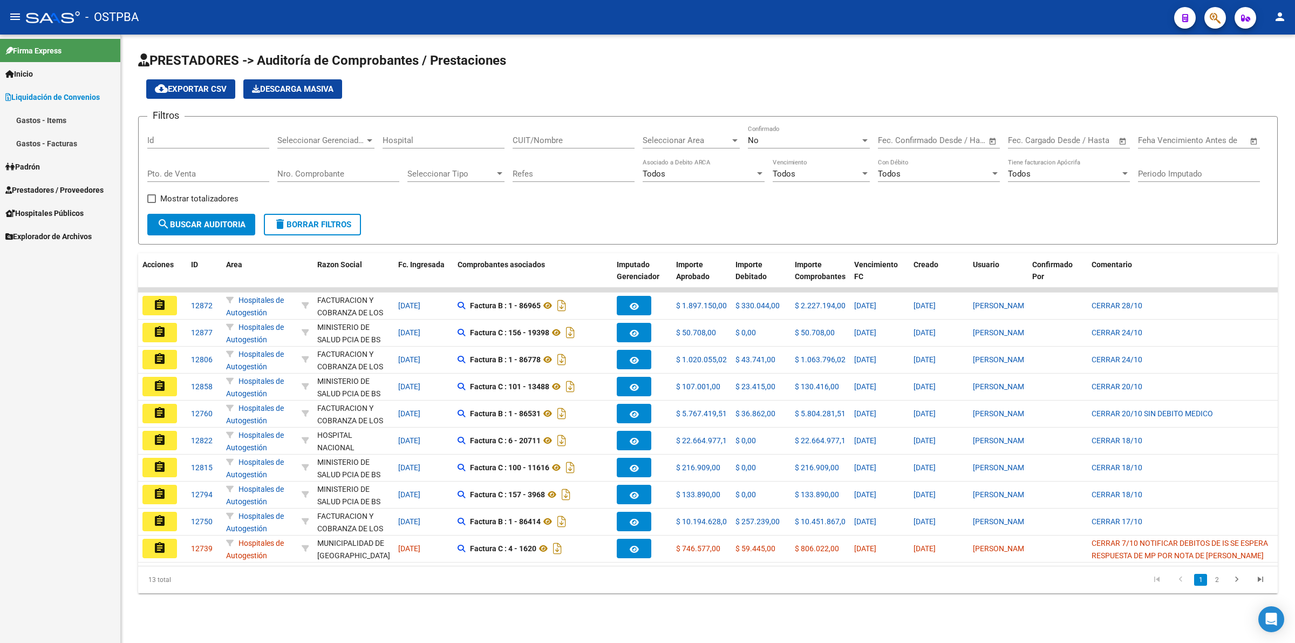
click at [44, 122] on link "Gastos - Items" at bounding box center [60, 119] width 120 height 23
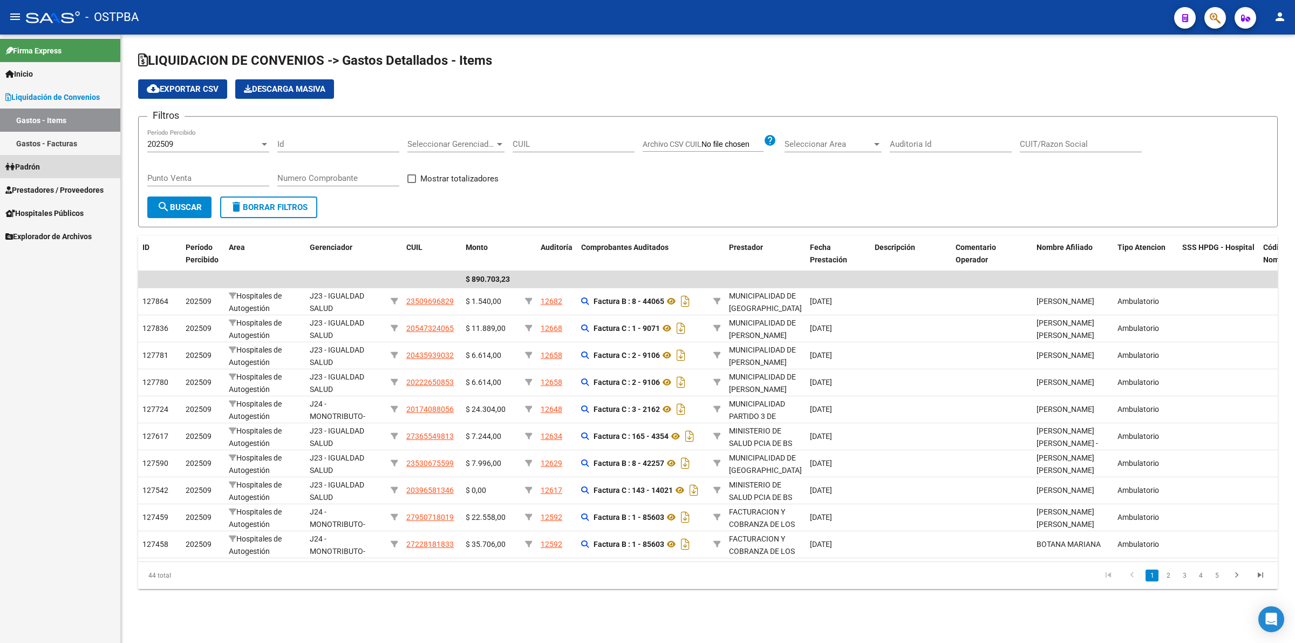
click at [50, 163] on link "Padrón" at bounding box center [60, 166] width 120 height 23
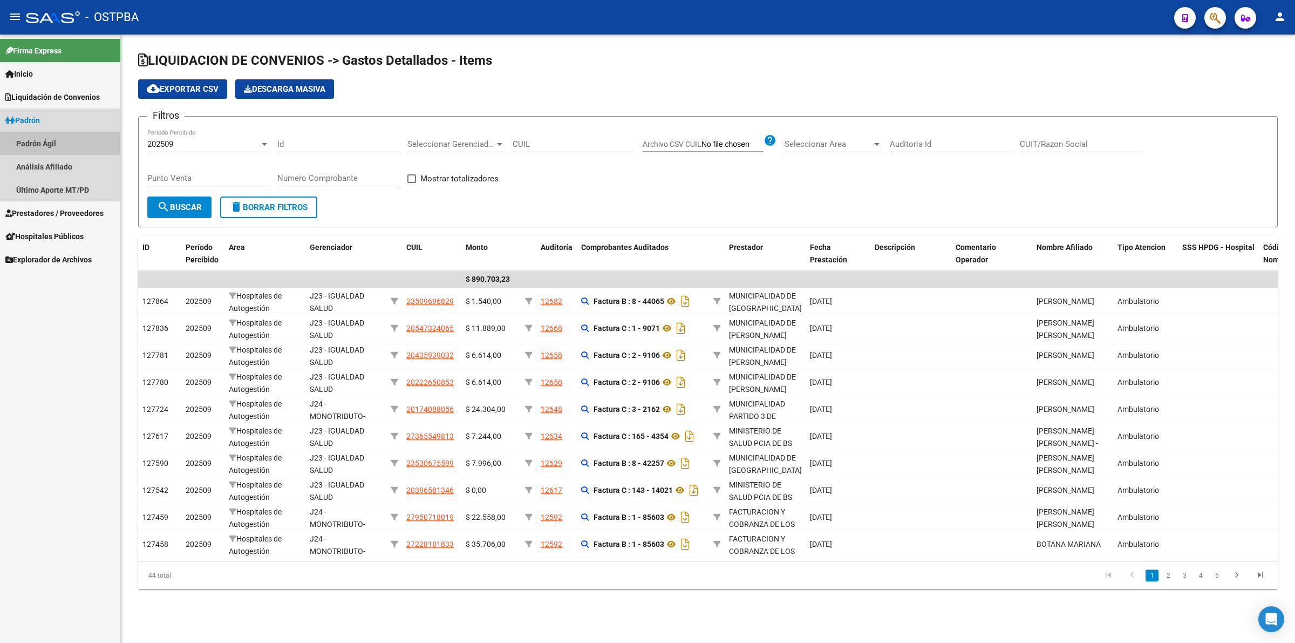
click at [58, 136] on link "Padrón Ágil" at bounding box center [60, 143] width 120 height 23
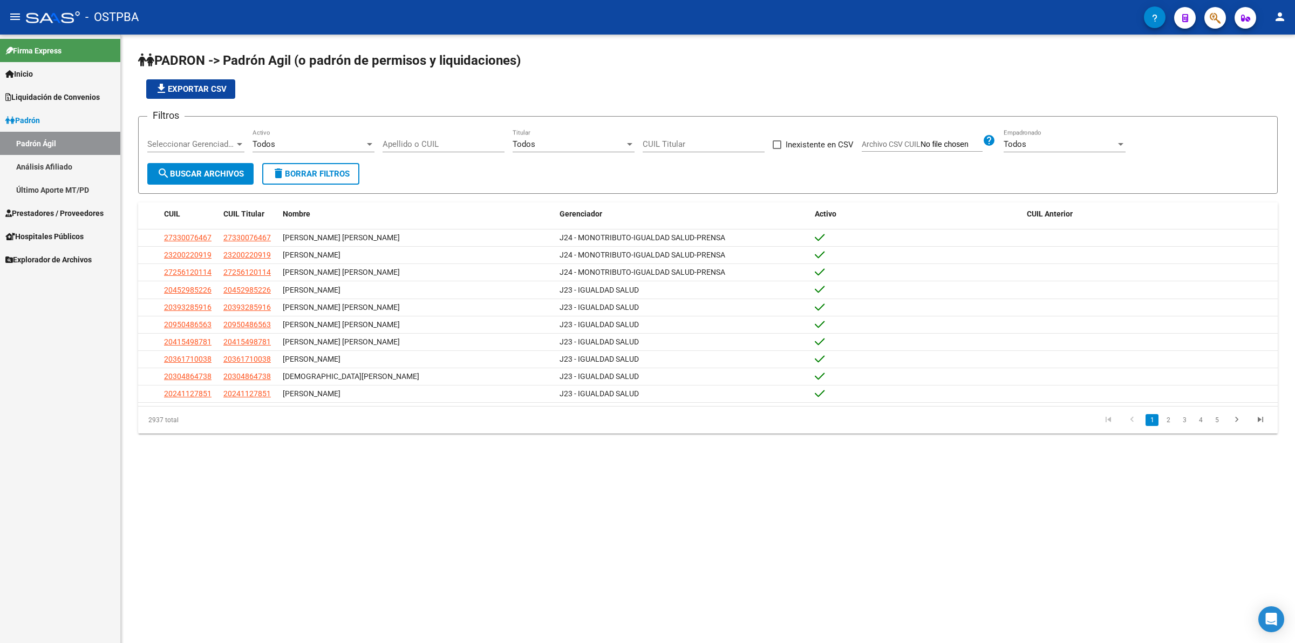
click at [450, 140] on input "Apellido o CUIL" at bounding box center [443, 144] width 122 height 10
paste input "20-28169485-6"
type input "20-28169485-6"
click at [219, 179] on button "search Buscar Archivos" at bounding box center [200, 174] width 106 height 22
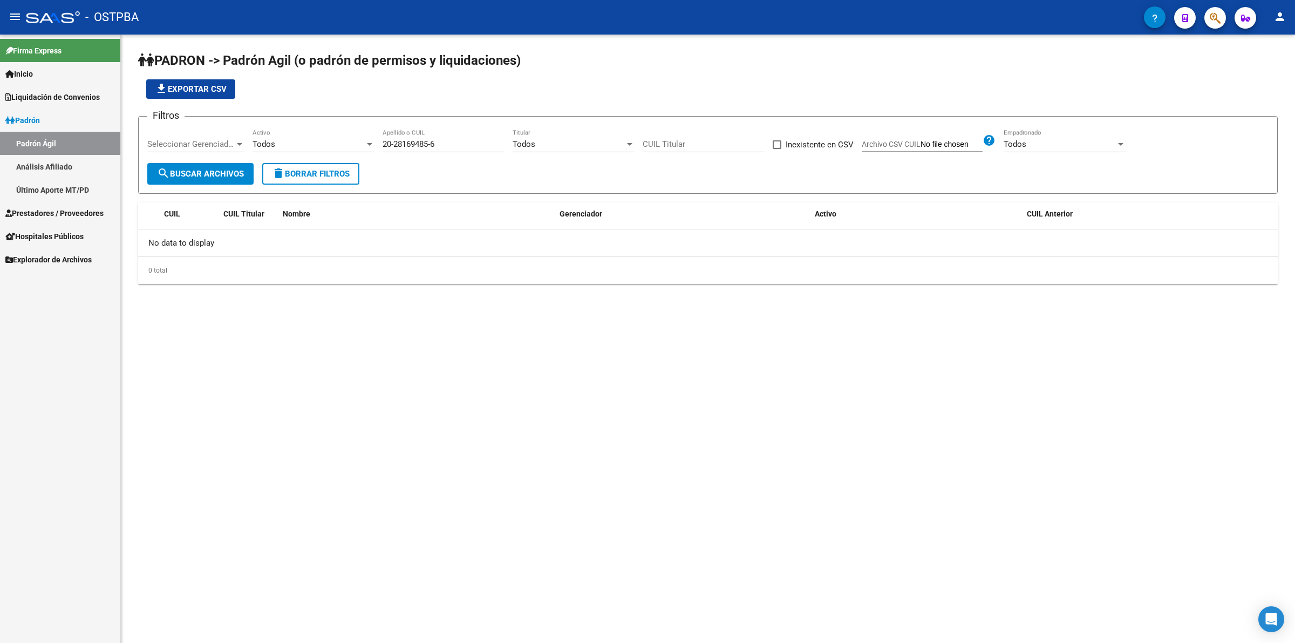
click at [462, 148] on input "20-28169485-6" at bounding box center [443, 144] width 122 height 10
click at [44, 165] on link "Análisis Afiliado" at bounding box center [60, 166] width 120 height 23
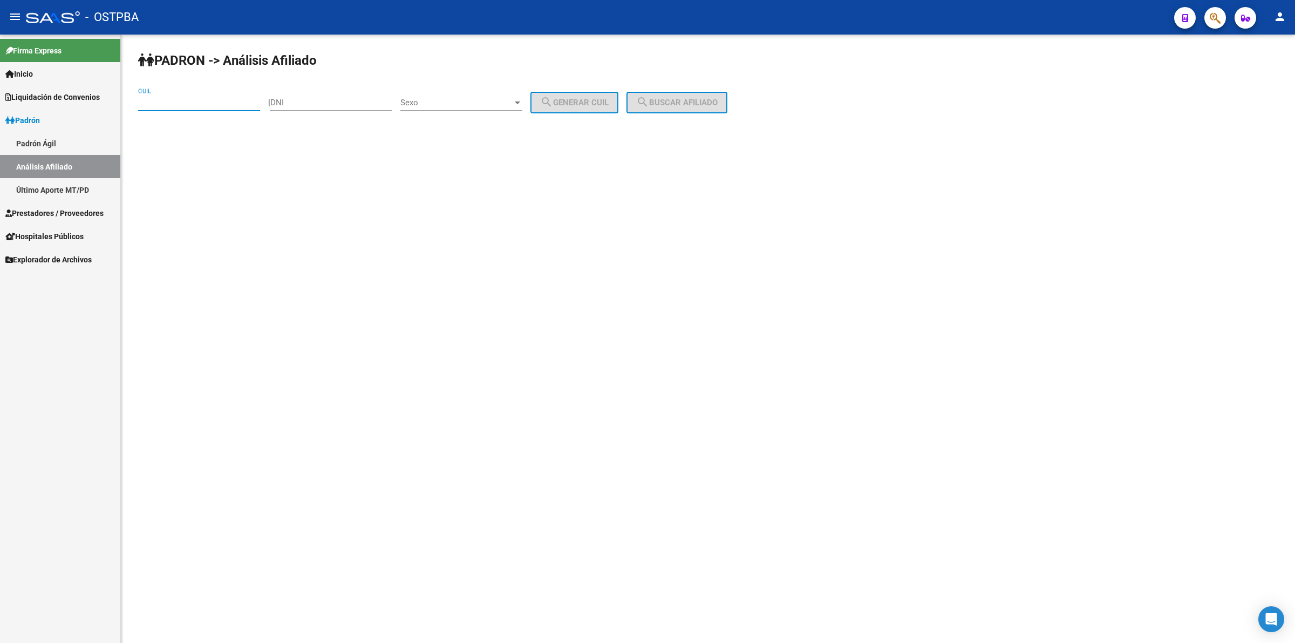
click at [159, 98] on input "CUIL" at bounding box center [199, 103] width 122 height 10
paste input "20-28169485-6"
type input "20-28169485-6"
click at [727, 100] on button "search Buscar afiliado" at bounding box center [676, 103] width 101 height 22
